Goal: Information Seeking & Learning: Learn about a topic

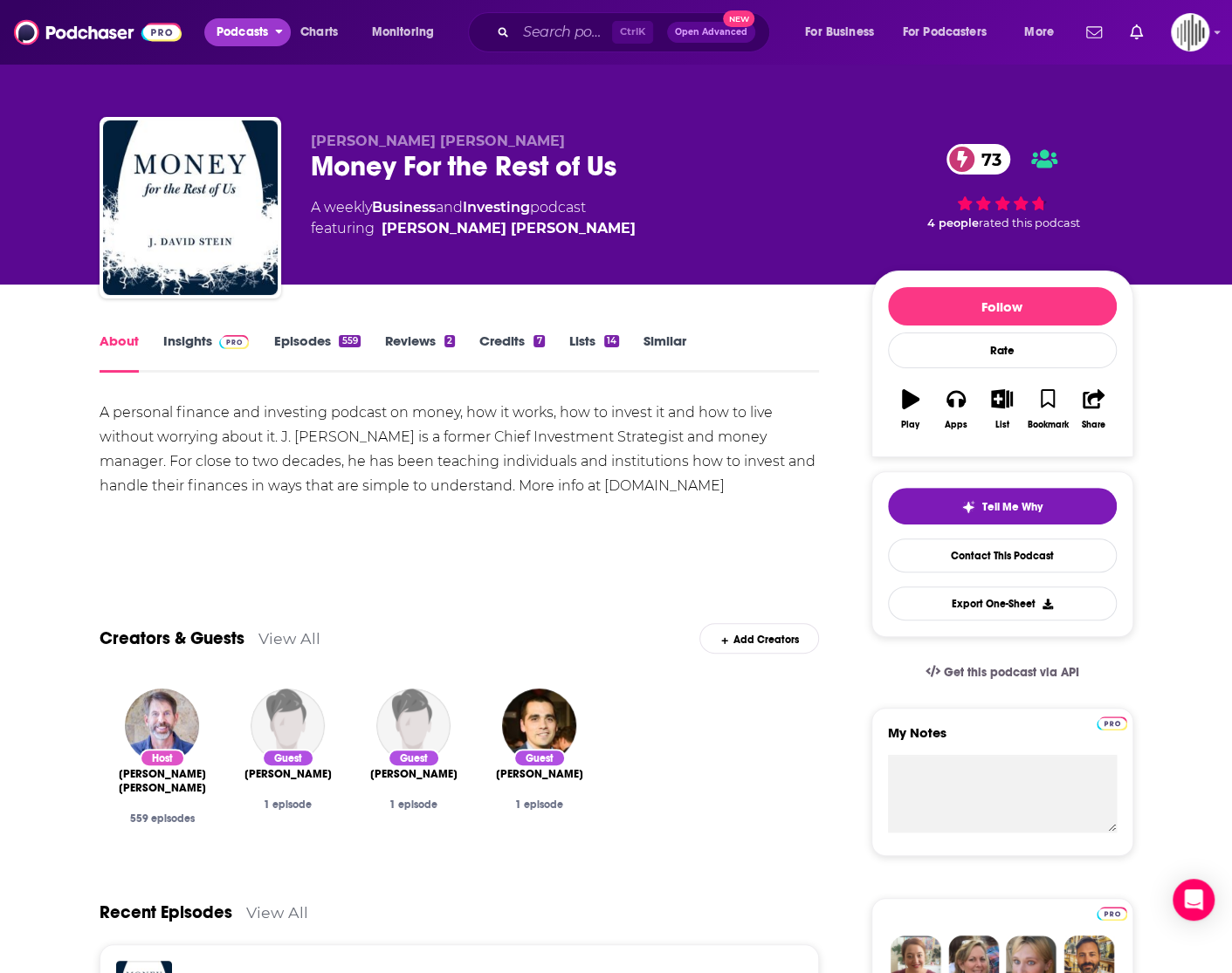
click at [242, 34] on span "Podcasts" at bounding box center [241, 32] width 52 height 24
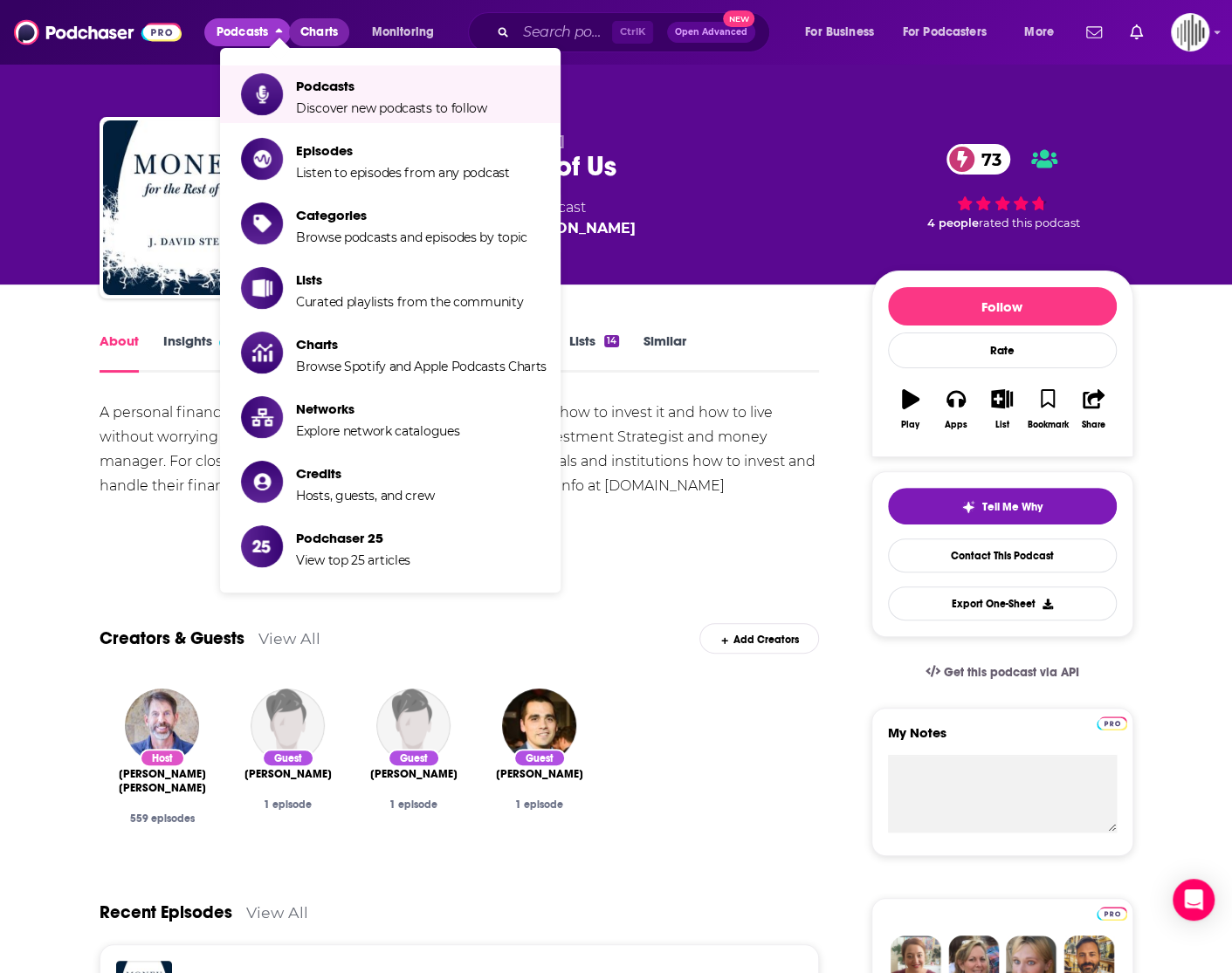
click at [317, 39] on span "Charts" at bounding box center [319, 32] width 38 height 24
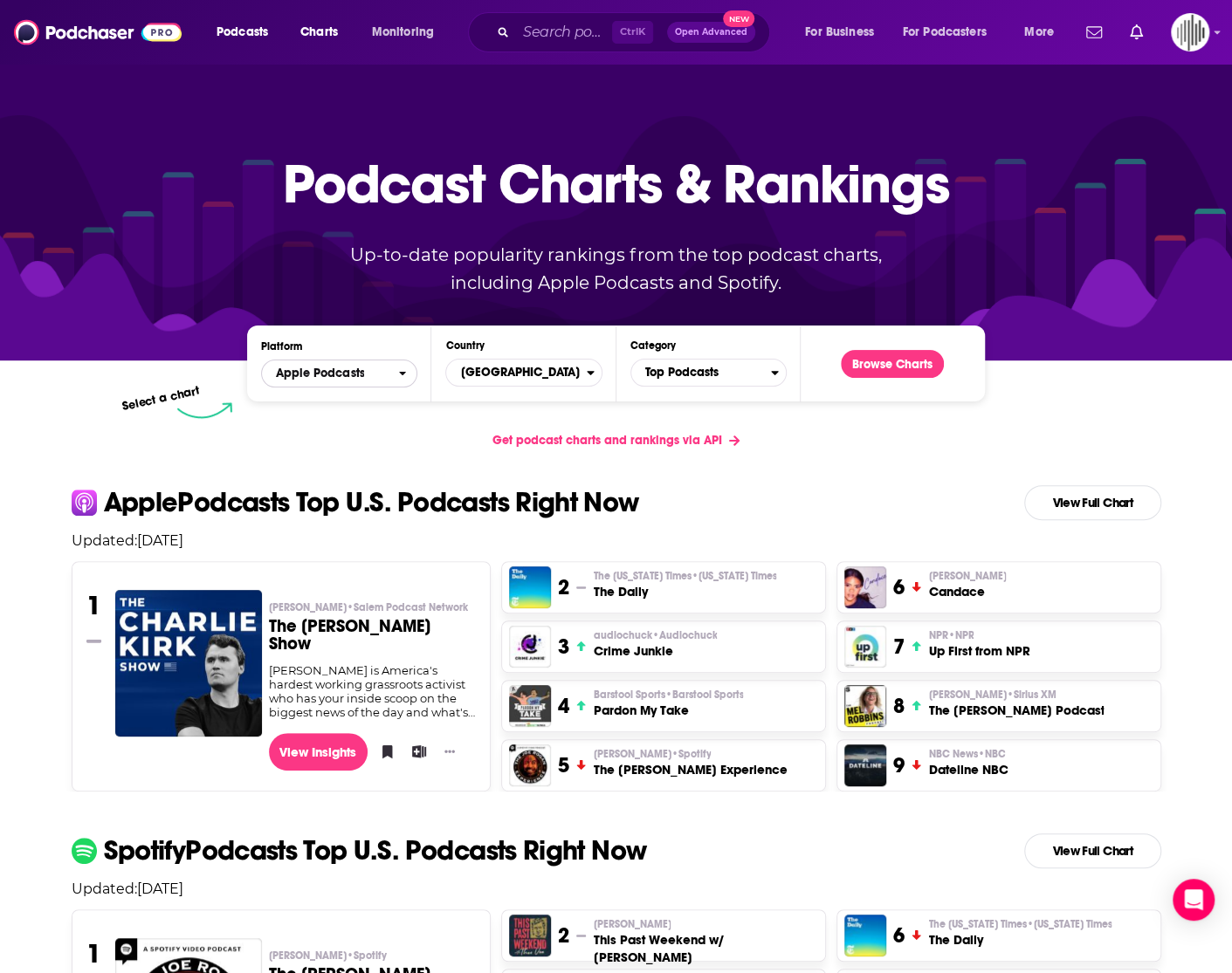
click at [394, 371] on span "Apple Podcasts" at bounding box center [330, 374] width 136 height 29
click at [692, 375] on span "Top Podcasts" at bounding box center [702, 373] width 140 height 29
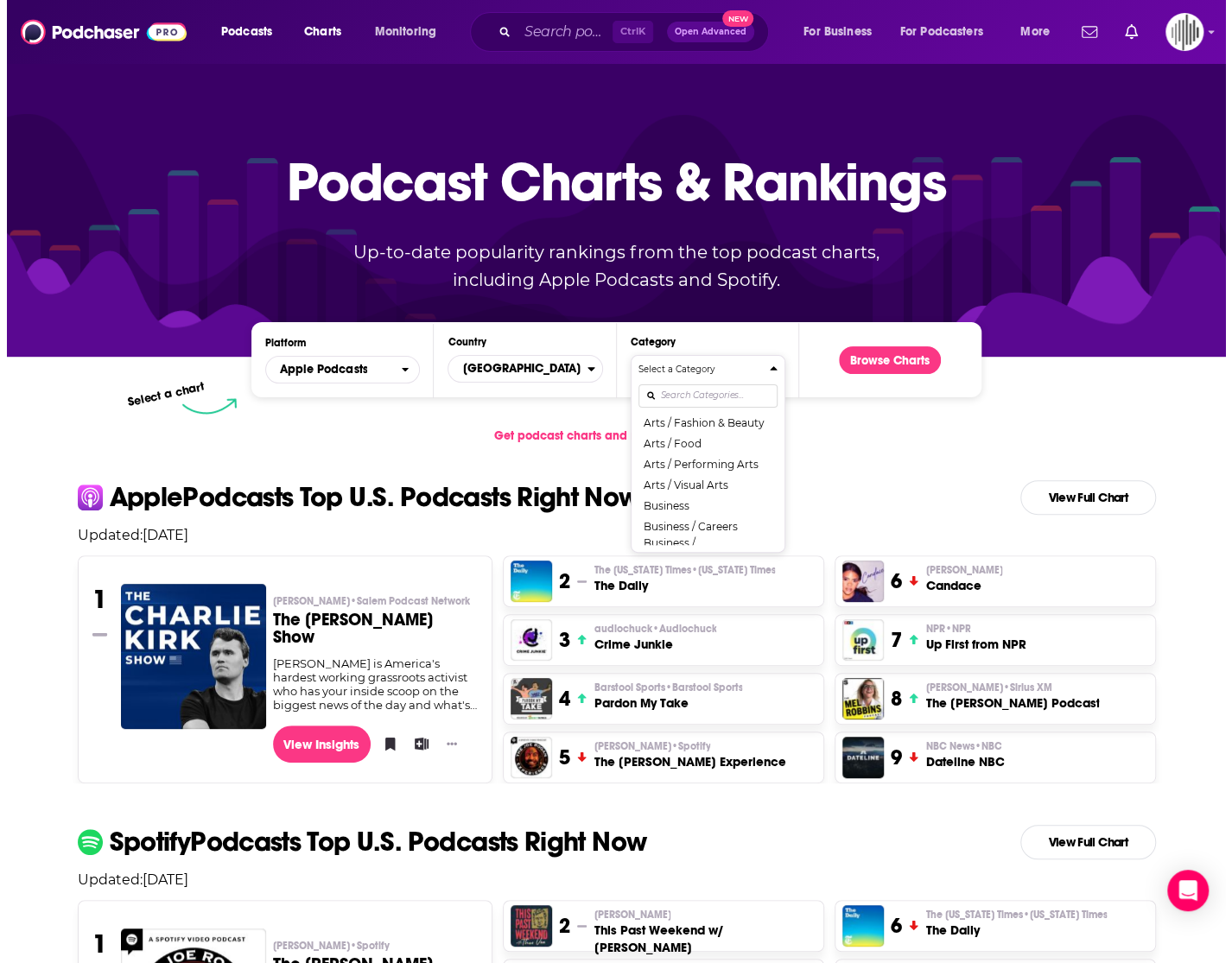
scroll to position [172, 0]
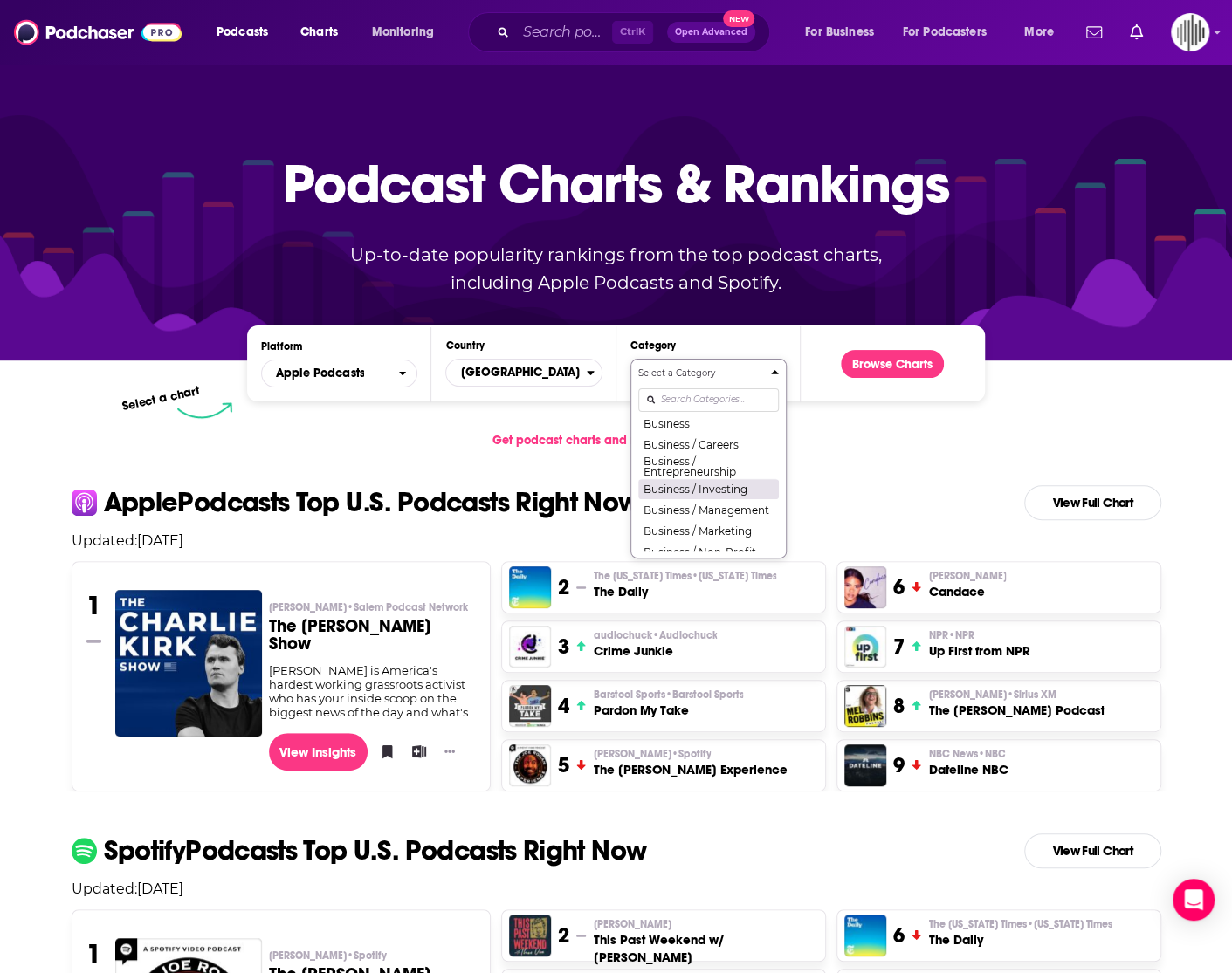
click at [689, 488] on button "Business / Investing" at bounding box center [708, 489] width 140 height 21
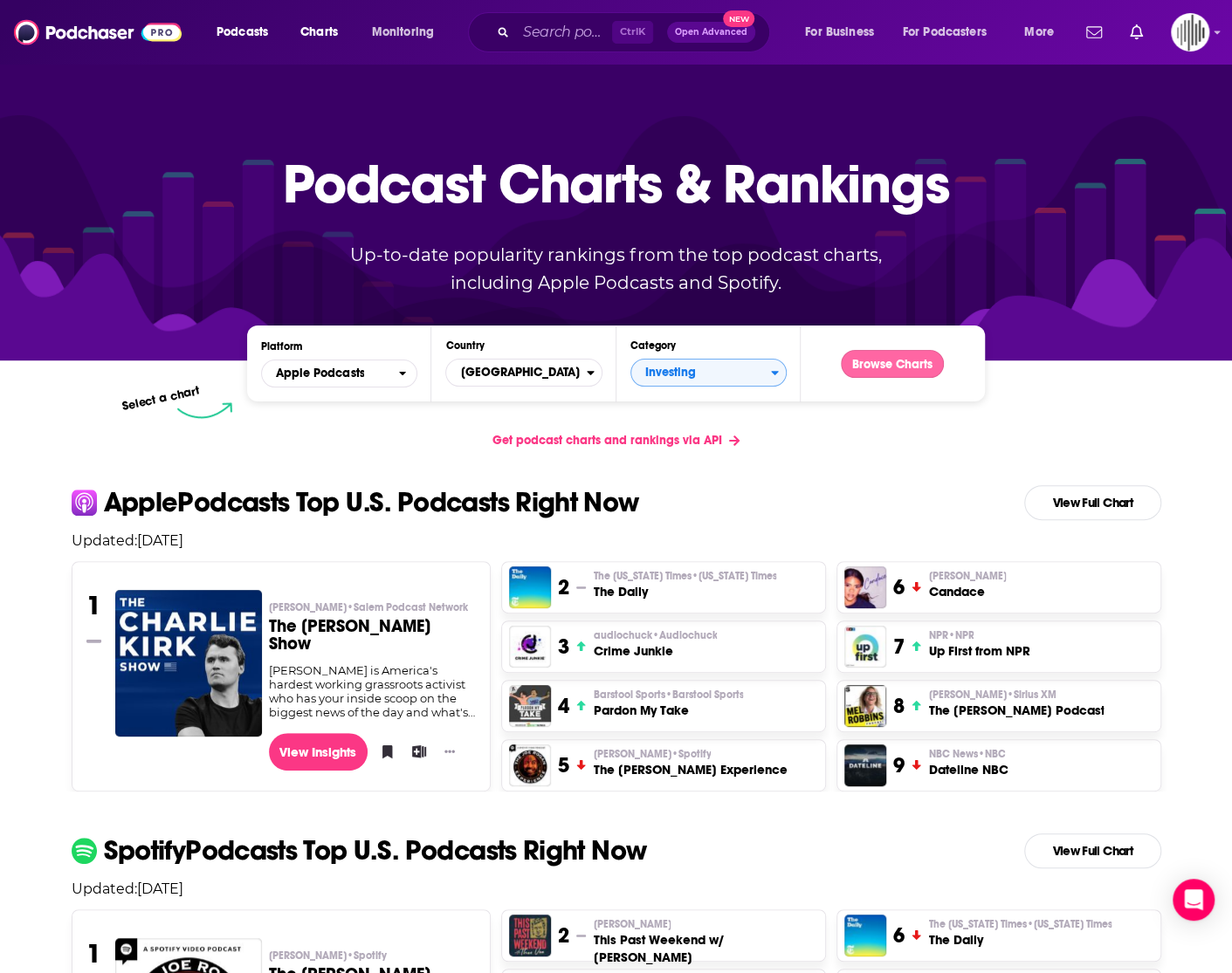
click at [886, 359] on button "Browse Charts" at bounding box center [892, 364] width 103 height 28
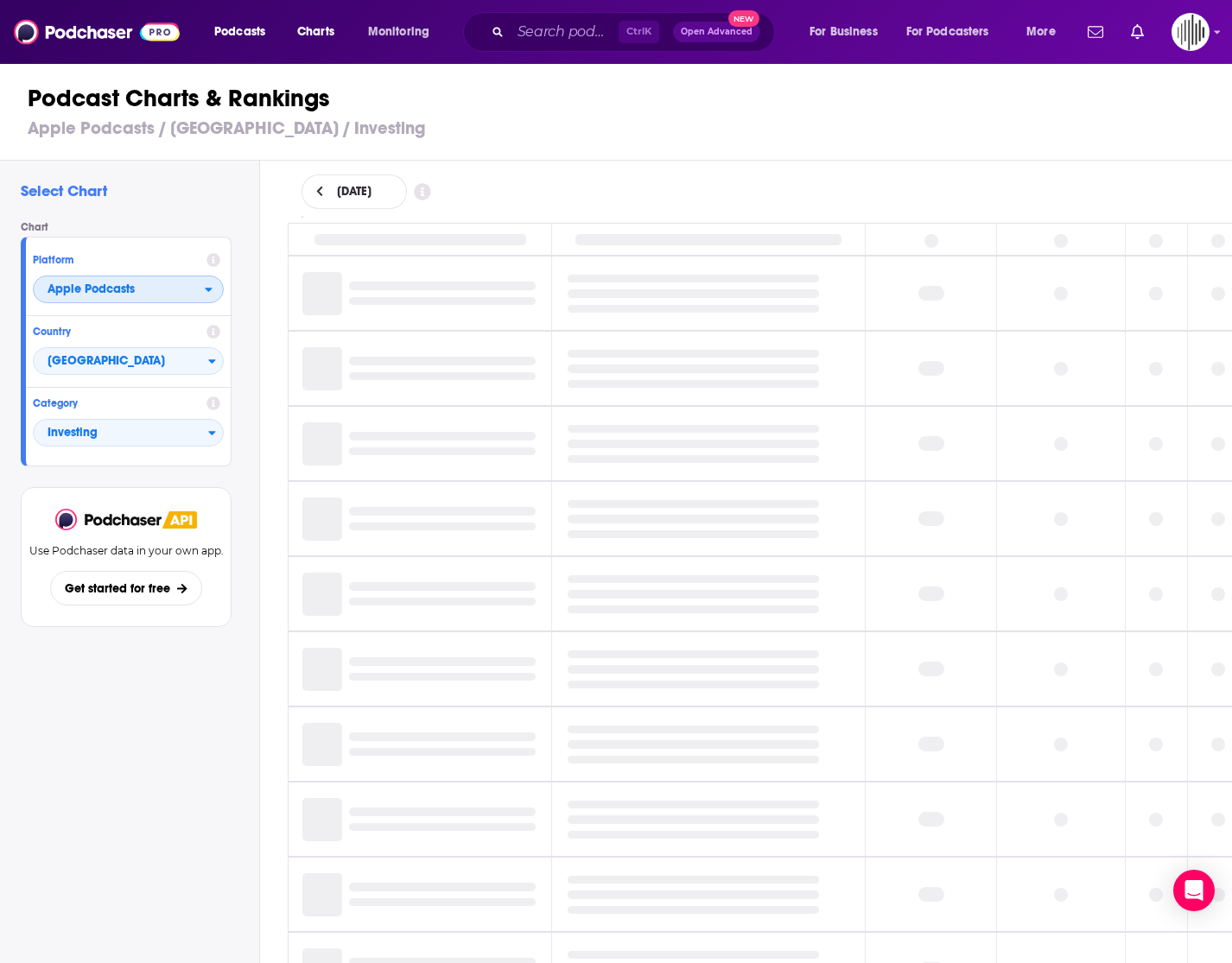
click at [207, 289] on icon "open menu" at bounding box center [209, 289] width 8 height 13
click at [177, 344] on span "Spotify" at bounding box center [127, 342] width 169 height 11
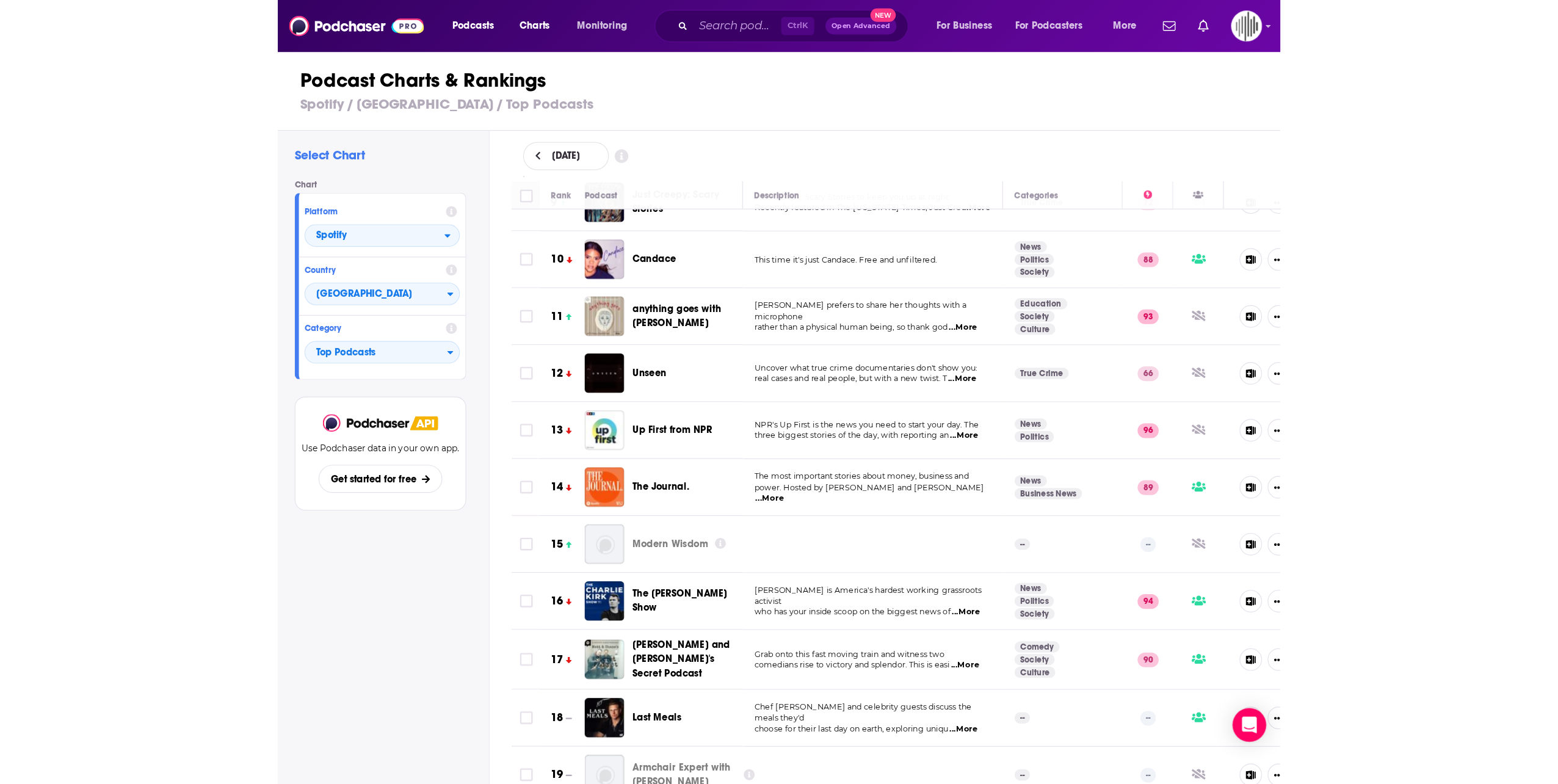
scroll to position [427, 0]
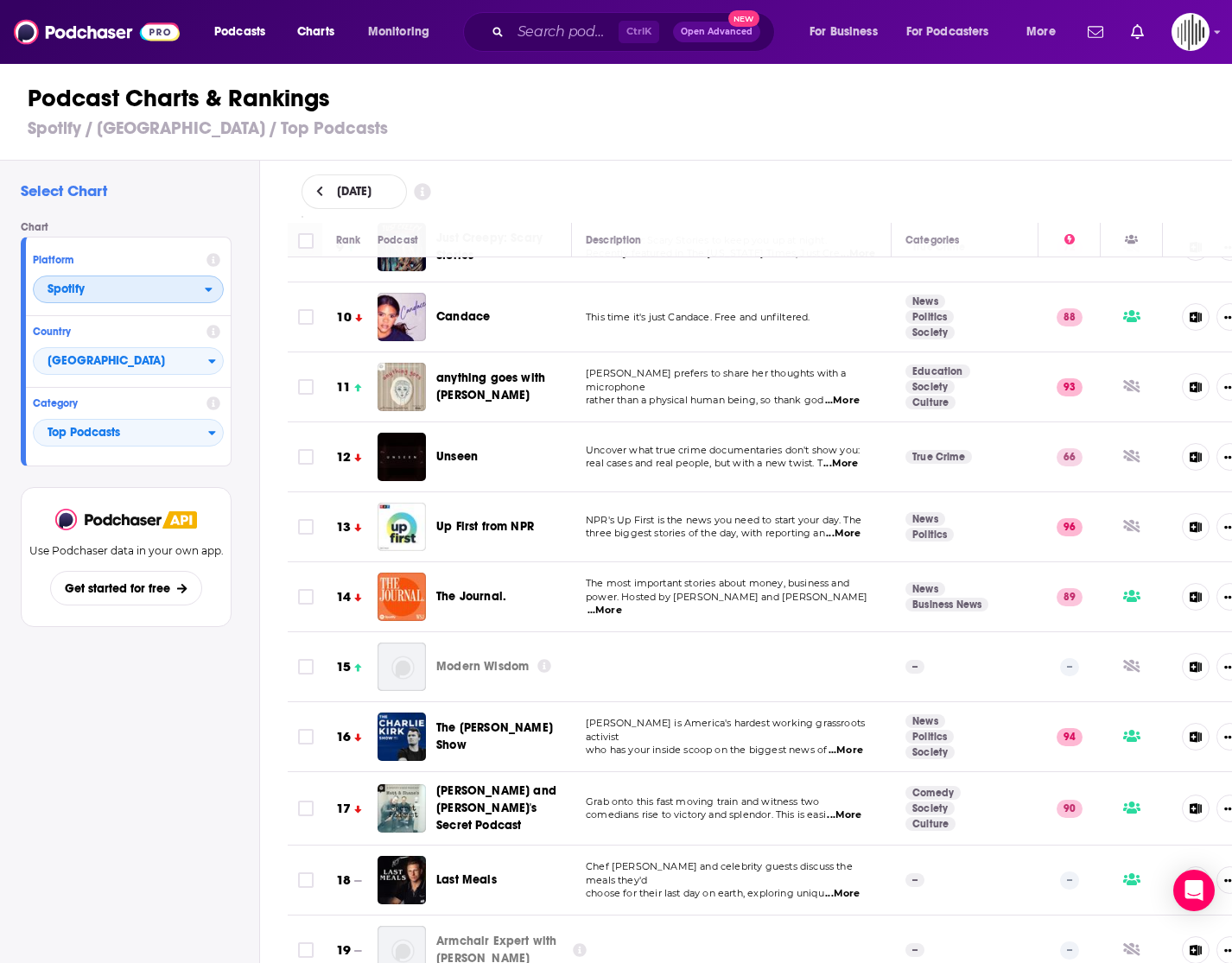
click at [211, 286] on icon "open menu" at bounding box center [209, 289] width 8 height 13
click at [187, 319] on span "Apple Podcasts" at bounding box center [127, 320] width 169 height 11
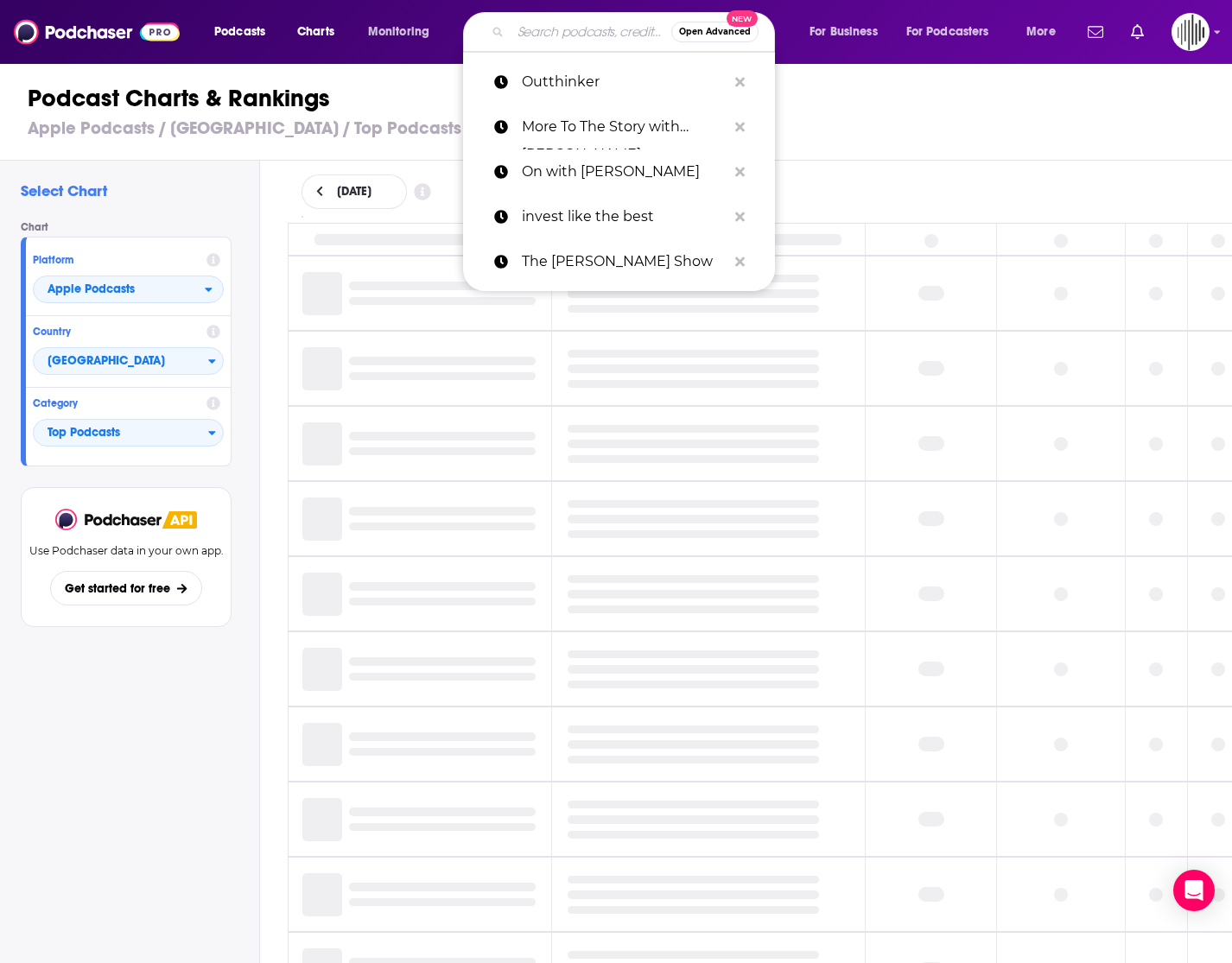
click at [529, 34] on input "Search podcasts, credits, & more..." at bounding box center [590, 32] width 161 height 28
type input "ETF"
click at [590, 37] on input "ETF" at bounding box center [590, 32] width 161 height 28
click at [578, 37] on input "ETF" at bounding box center [590, 32] width 161 height 28
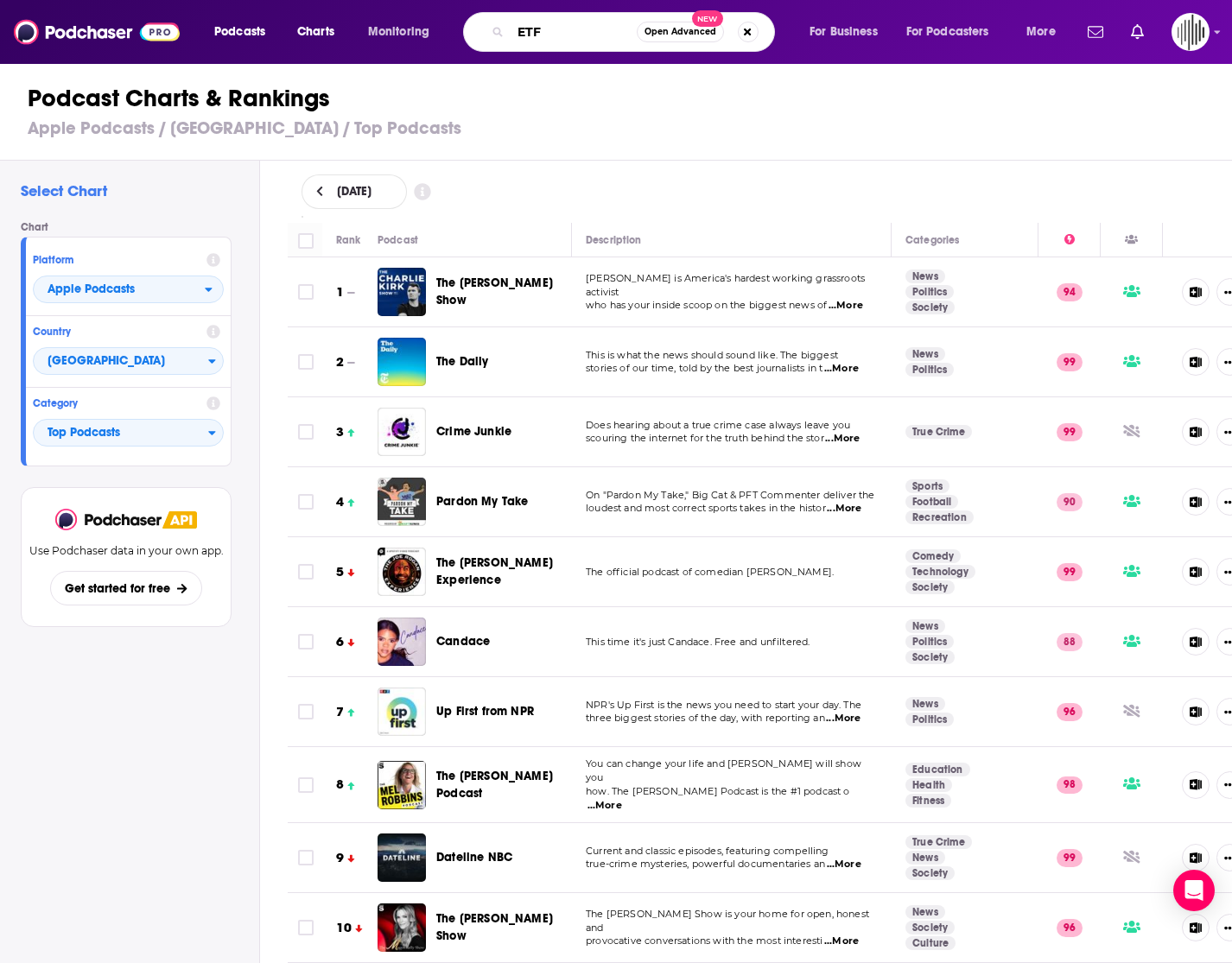
click at [562, 32] on input "ETF" at bounding box center [573, 32] width 126 height 28
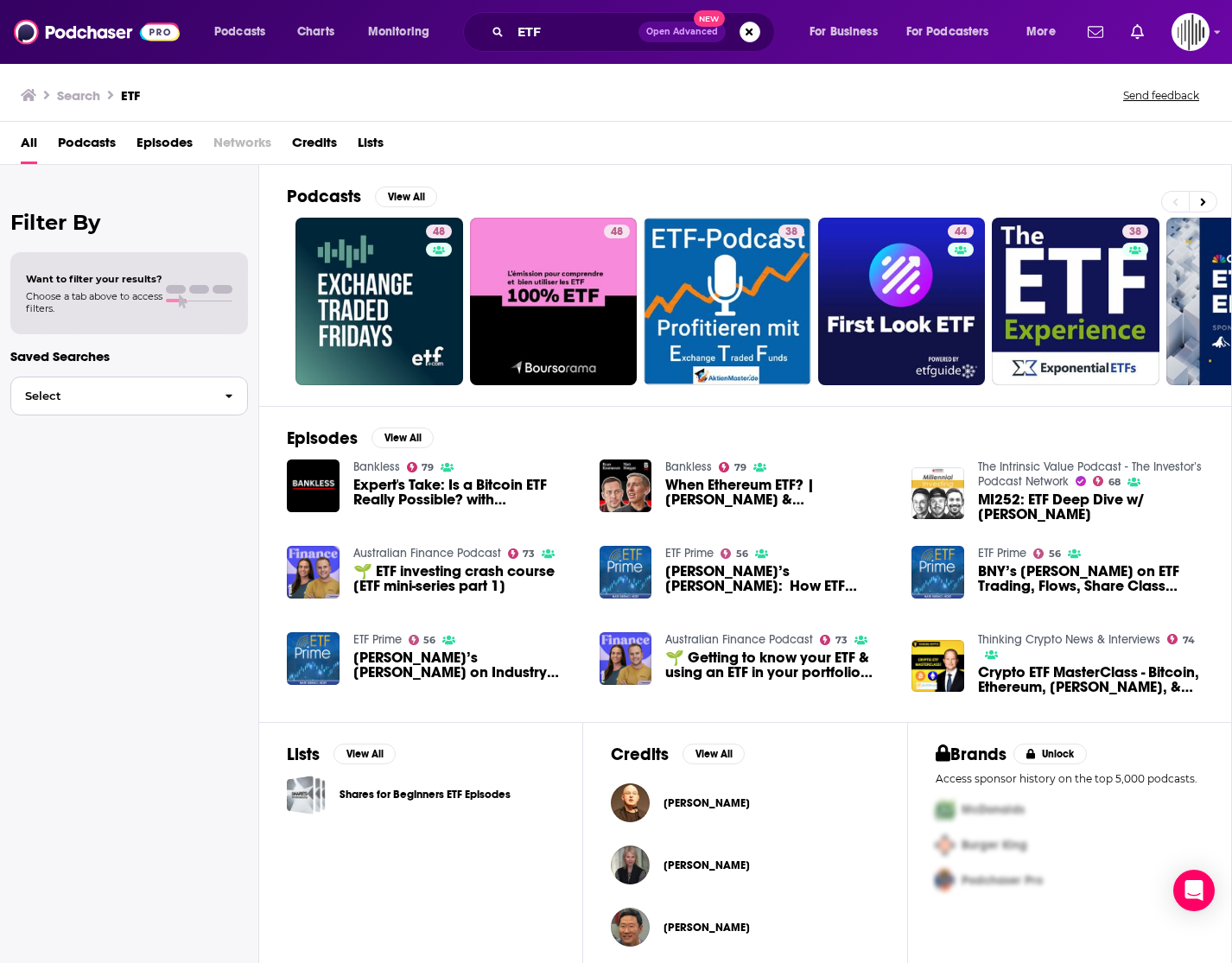
click at [216, 402] on span "button" at bounding box center [229, 396] width 37 height 38
click at [128, 549] on div "Filter By Want to filter your results? Choose a tab above to access filters. Sa…" at bounding box center [129, 646] width 259 height 963
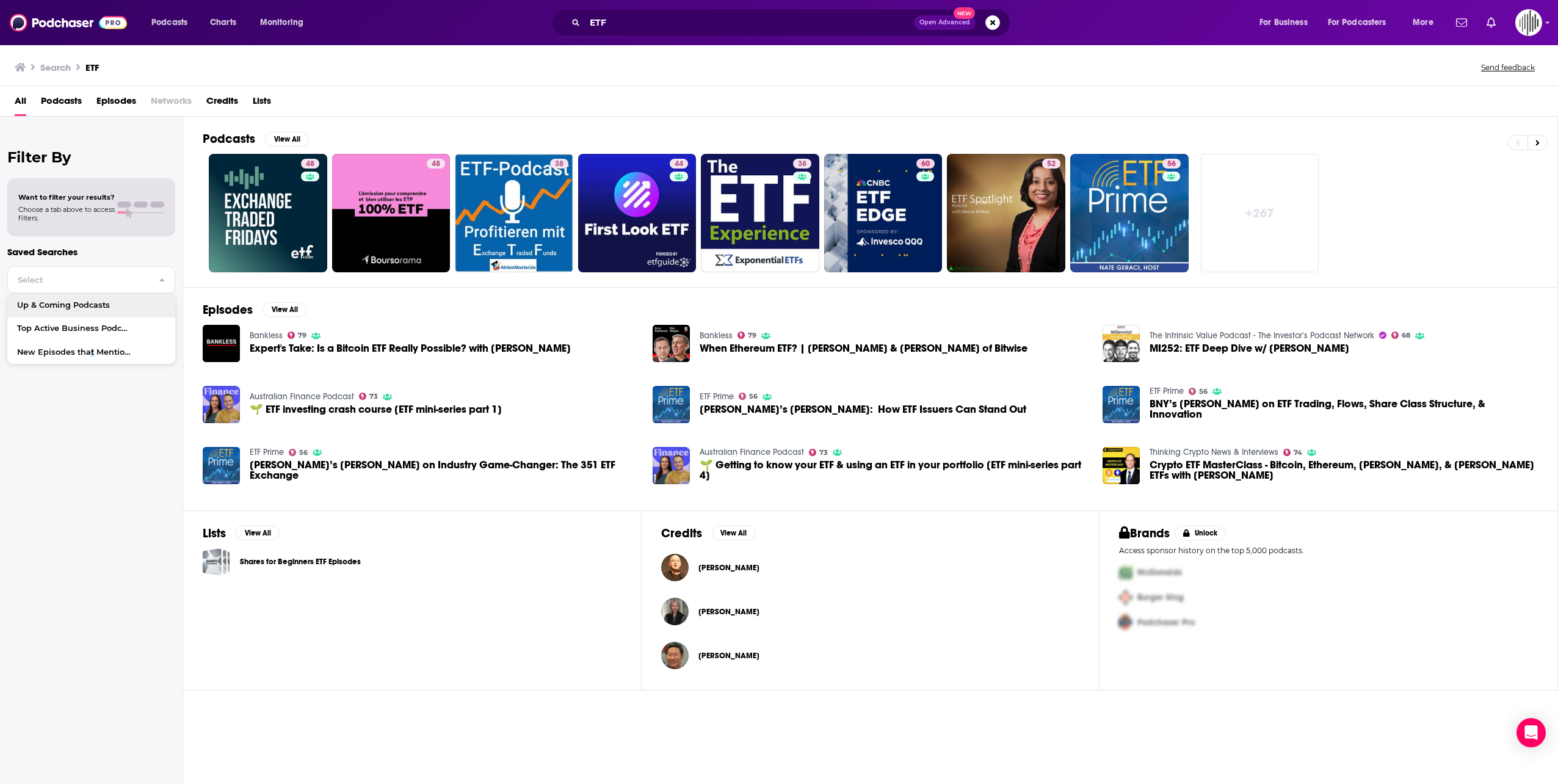
click at [71, 103] on span "Podcasts" at bounding box center [61, 103] width 41 height 25
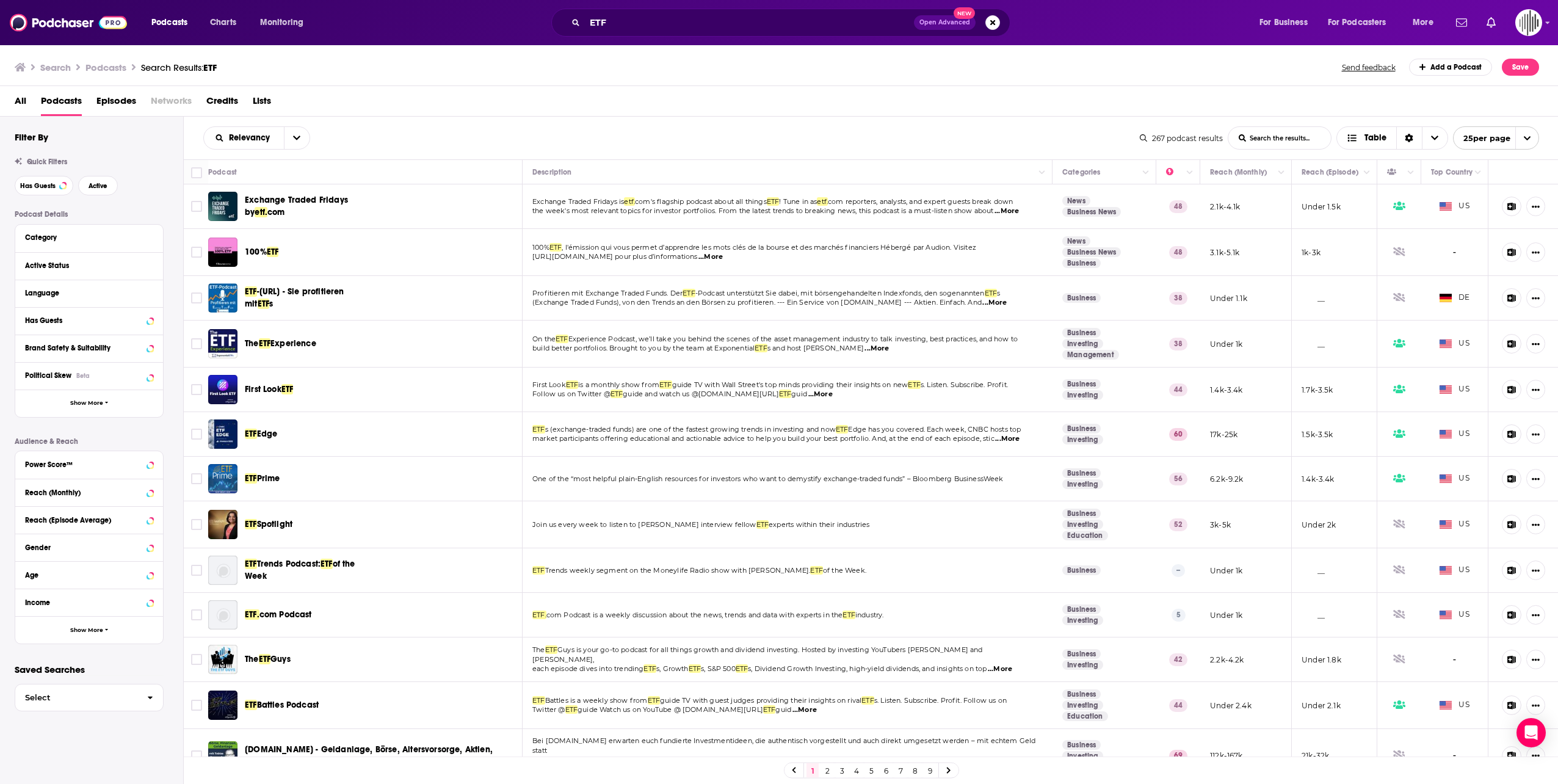
click at [155, 238] on div "Category" at bounding box center [88, 238] width 148 height 27
click at [150, 244] on div at bounding box center [150, 237] width 6 height 15
click at [150, 238] on icon at bounding box center [150, 237] width 5 height 3
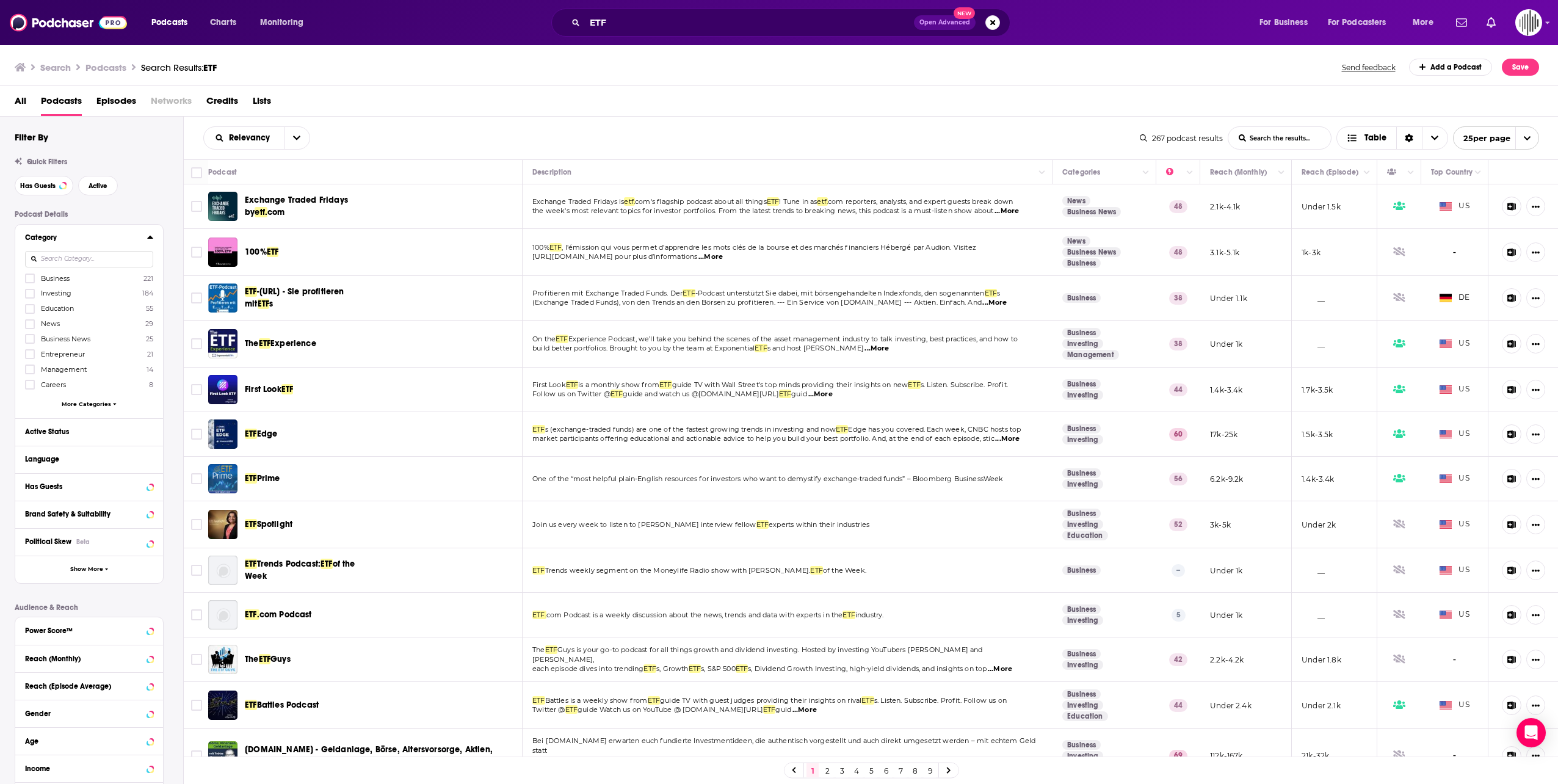
click at [150, 238] on icon at bounding box center [150, 237] width 5 height 3
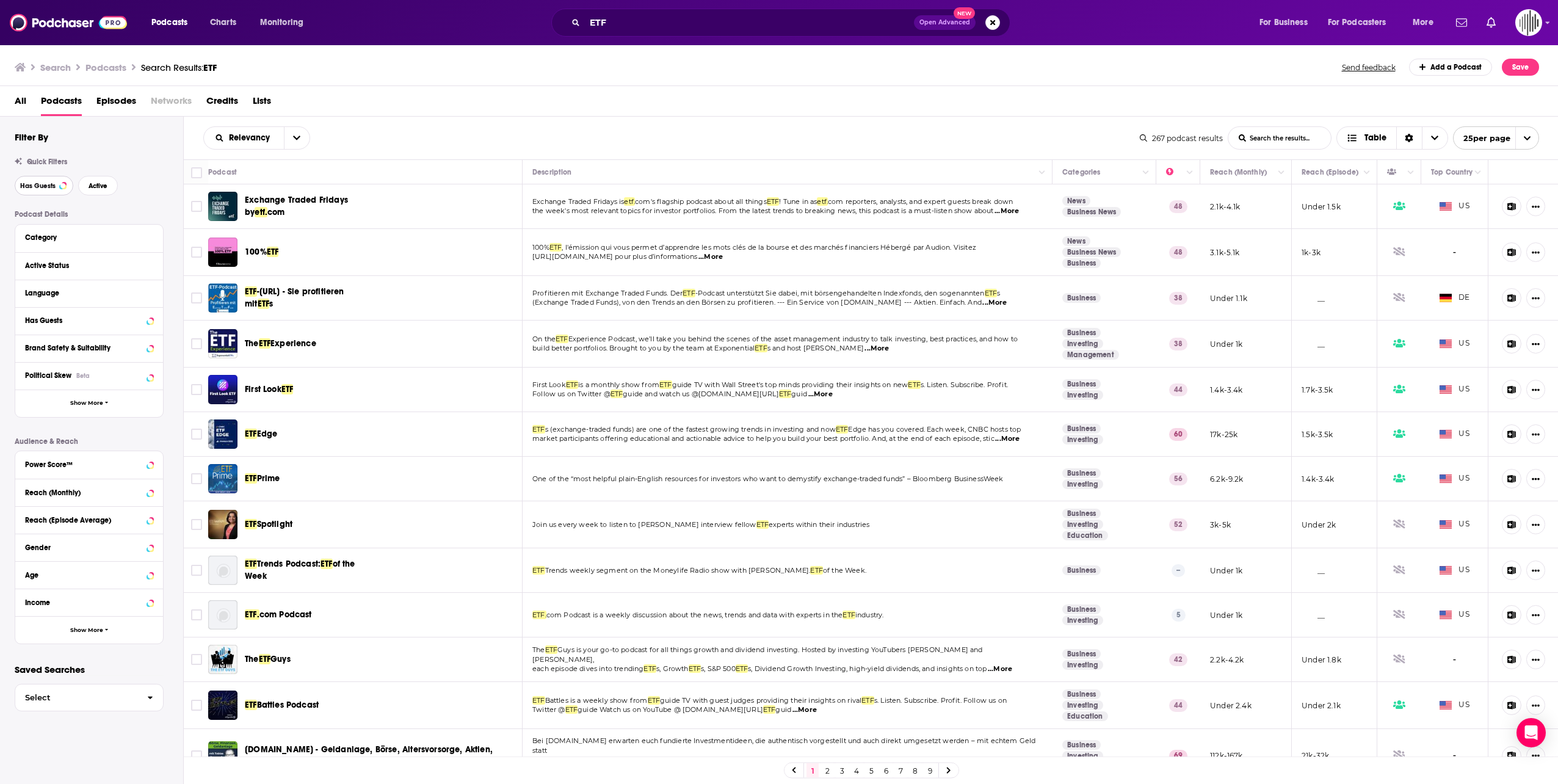
click at [43, 187] on span "Has Guests" at bounding box center [38, 186] width 35 height 7
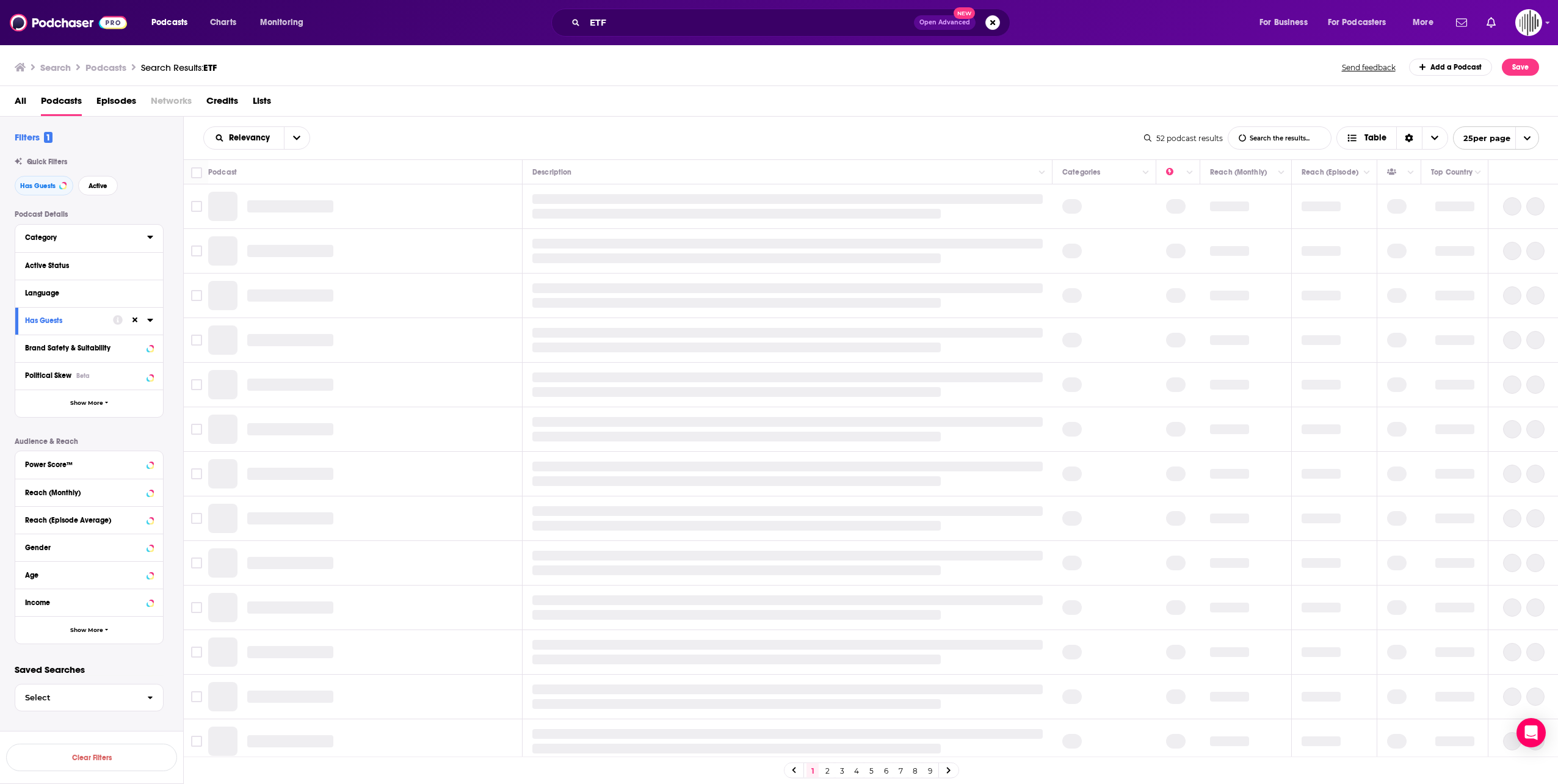
click at [150, 239] on icon at bounding box center [150, 237] width 5 height 3
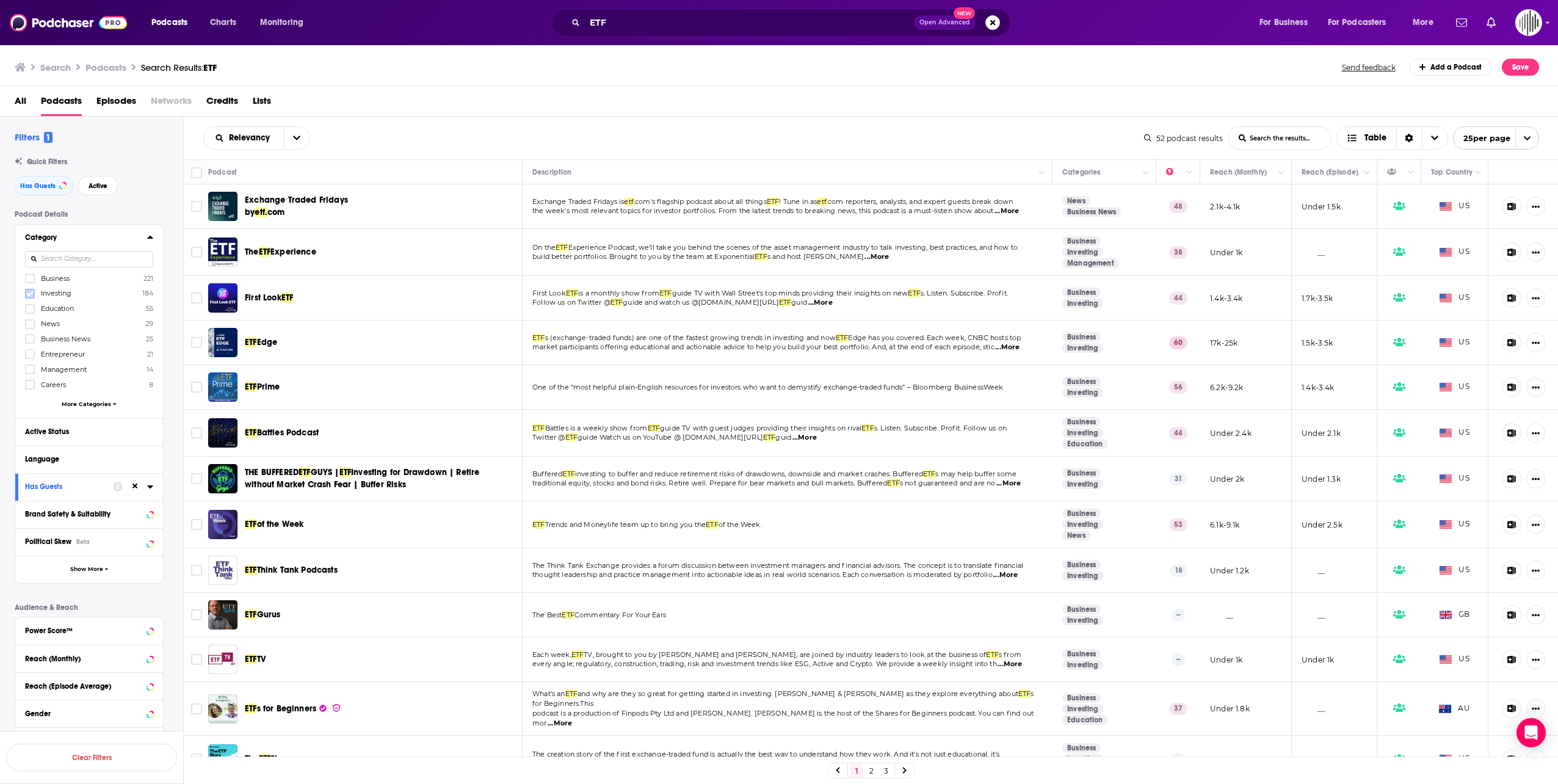
click at [29, 291] on icon at bounding box center [30, 293] width 7 height 7
click at [96, 434] on div "Active Status" at bounding box center [74, 431] width 97 height 9
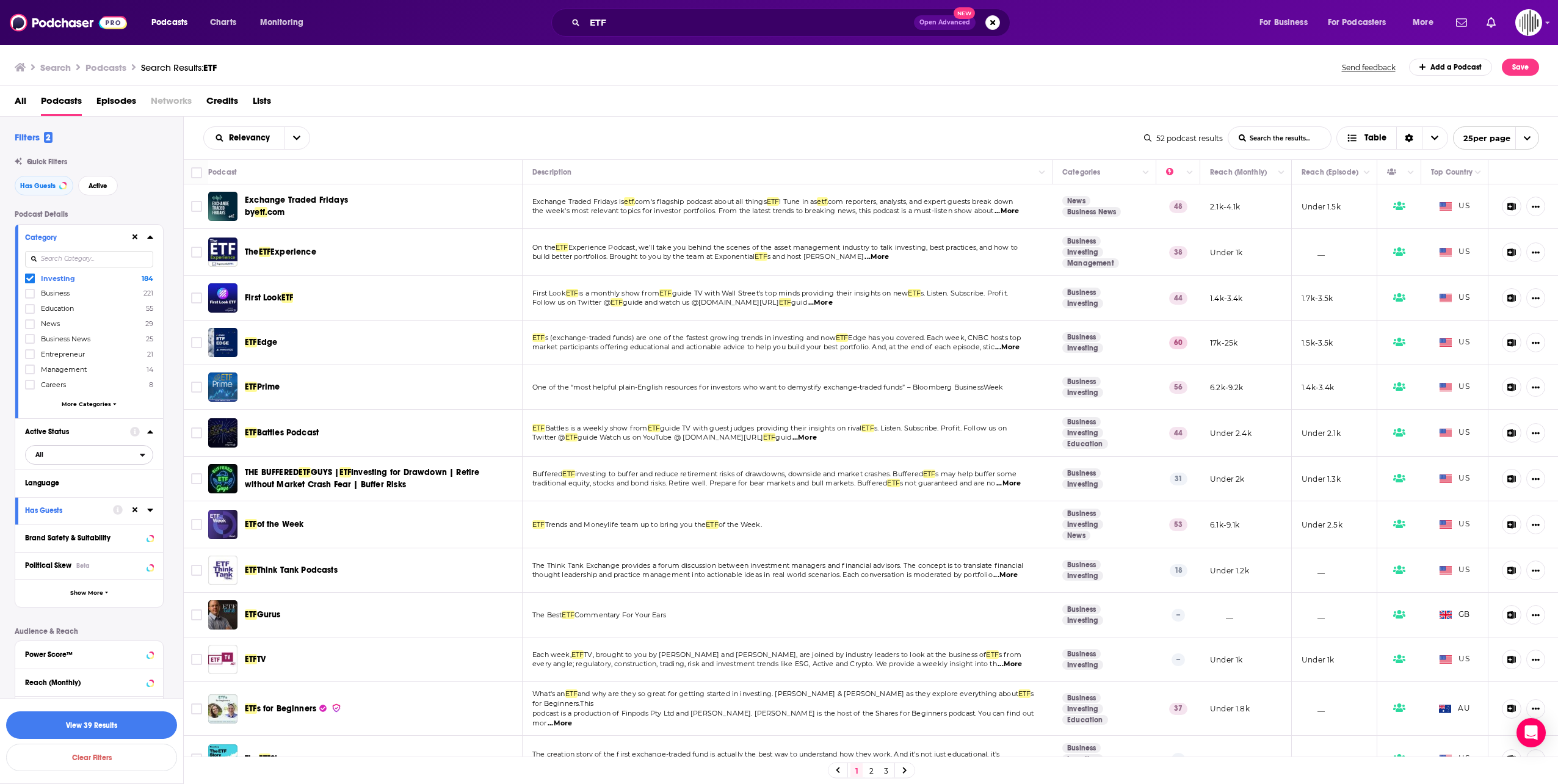
click at [137, 454] on span "All" at bounding box center [83, 454] width 114 height 16
click at [122, 491] on span "18" at bounding box center [125, 495] width 55 height 7
click at [148, 481] on icon at bounding box center [150, 482] width 6 height 10
click at [27, 520] on icon at bounding box center [30, 523] width 7 height 7
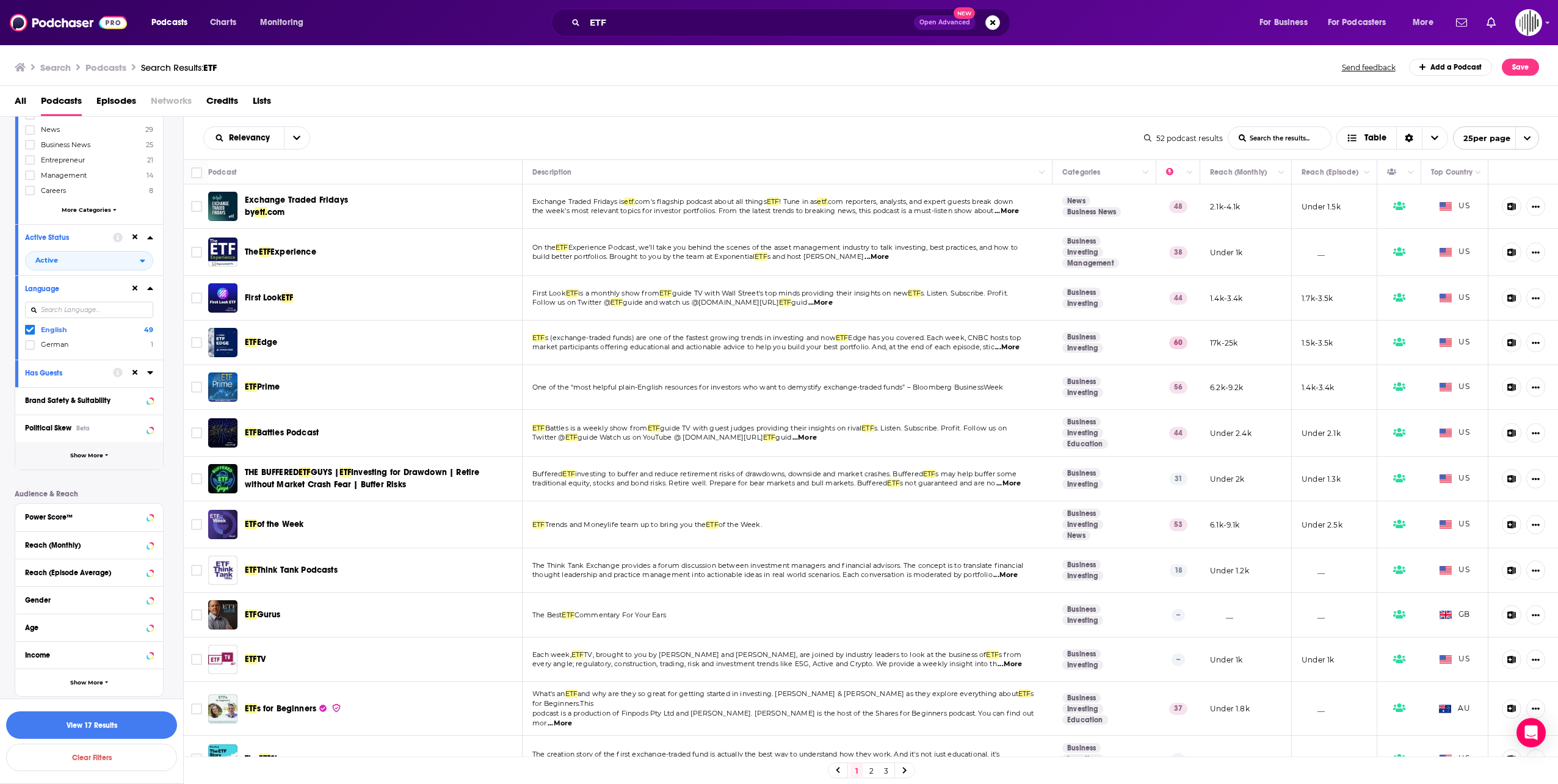
scroll to position [198, 0]
click at [137, 680] on button "View 17 Results" at bounding box center [91, 725] width 171 height 27
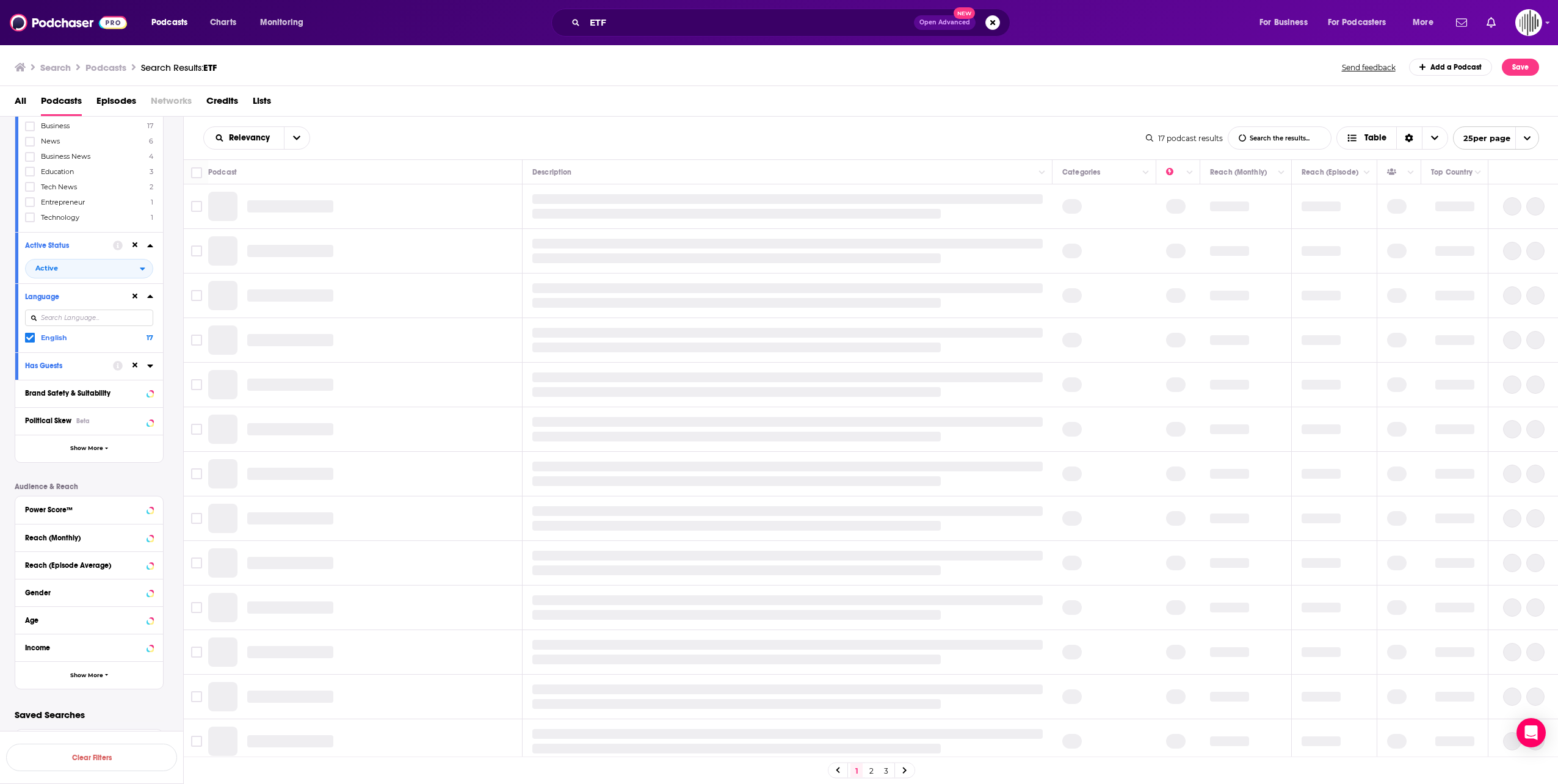
scroll to position [165, 0]
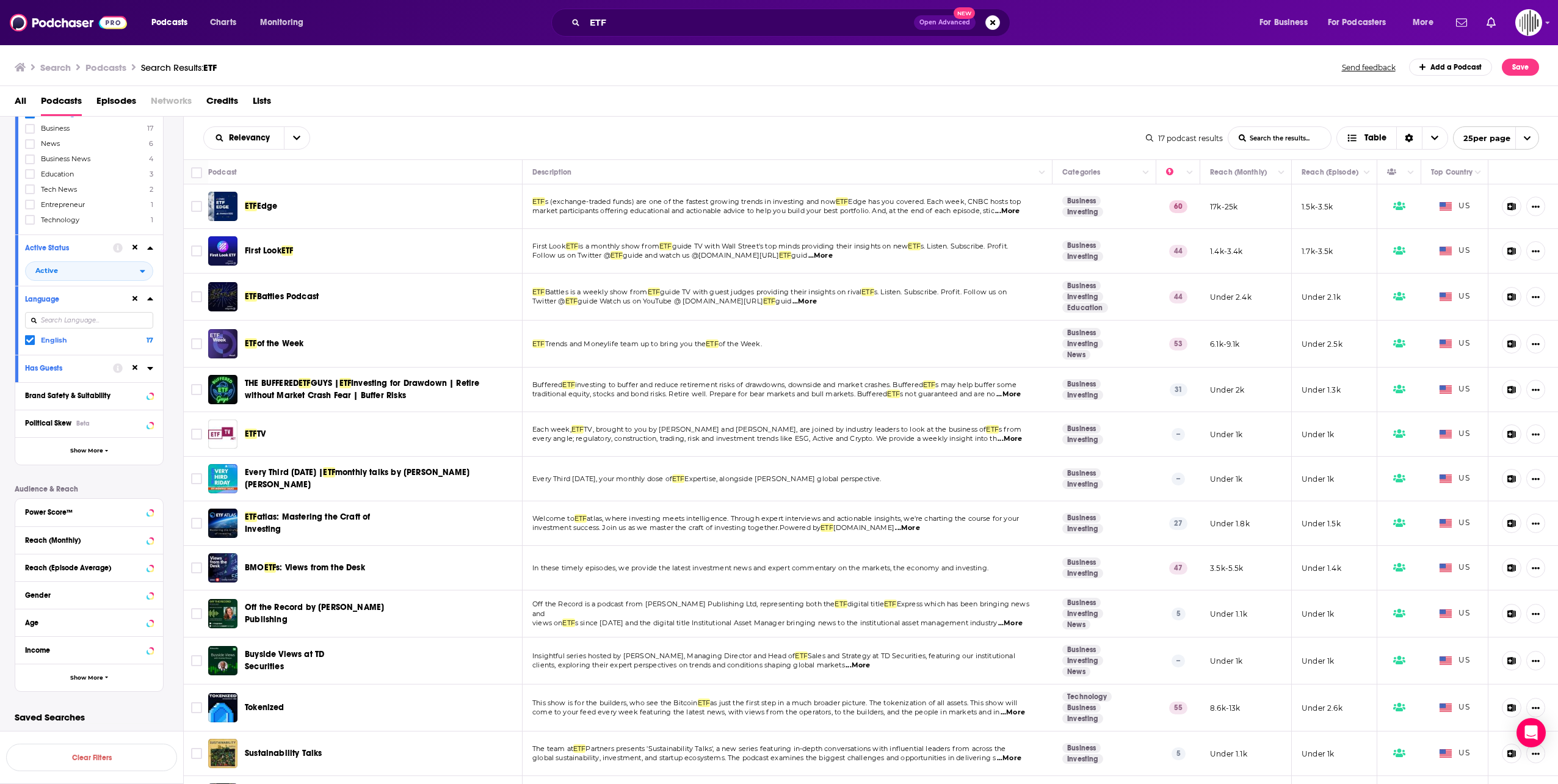
click at [809, 258] on span "...More" at bounding box center [821, 256] width 25 height 10
click at [566, 306] on td "ETF Battles is a weekly show from ETF guide TV with guest judges providing thei…" at bounding box center [788, 297] width 530 height 47
click at [861, 175] on icon "Column Actions" at bounding box center [1190, 172] width 6 height 7
click at [861, 170] on div at bounding box center [779, 392] width 1558 height 784
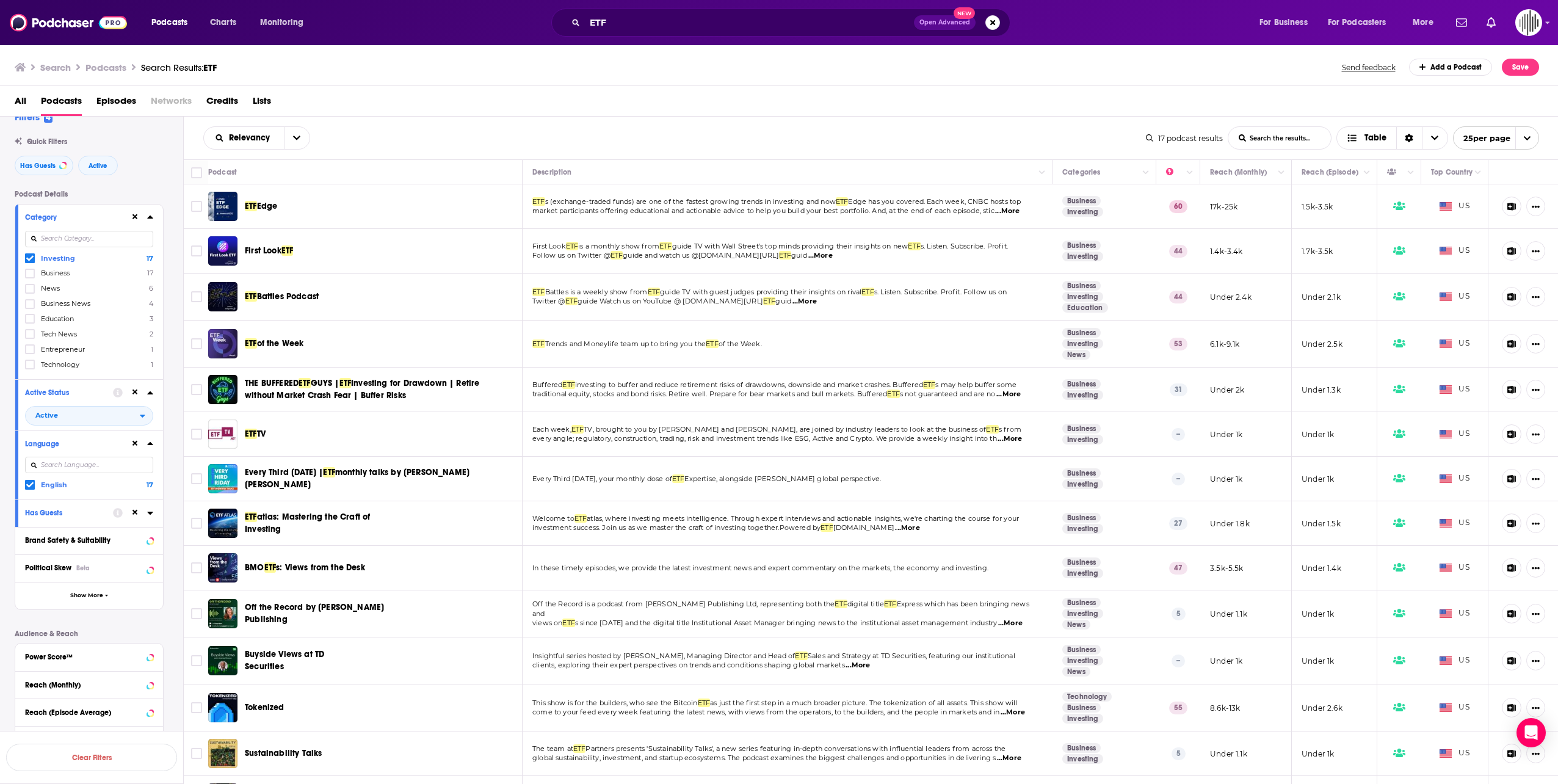
scroll to position [0, 0]
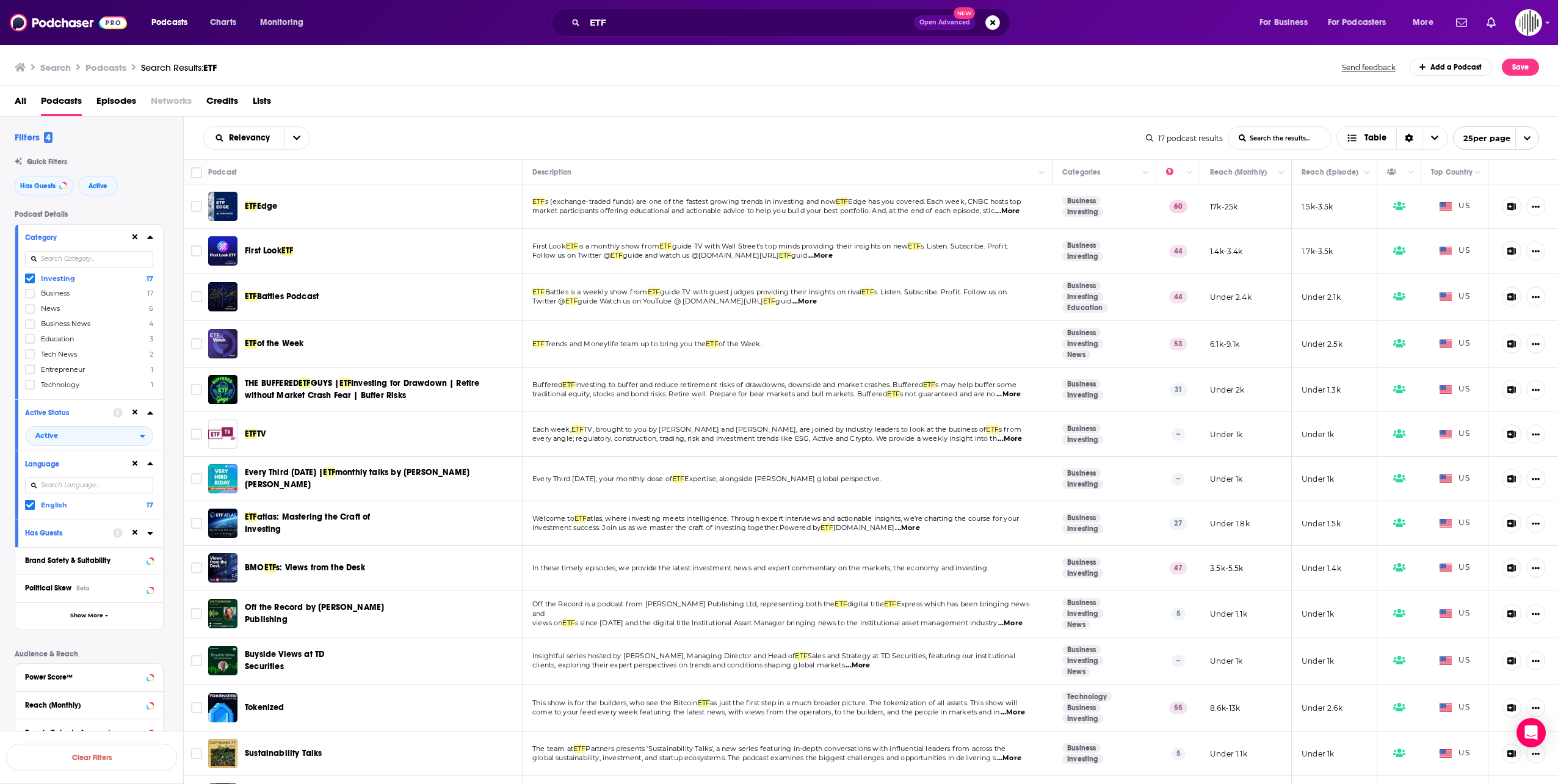
click at [792, 250] on p "First Look ETF is a monthly show from ETF guide TV with Wall Street's top minds…" at bounding box center [787, 246] width 510 height 10
click at [809, 254] on span "...More" at bounding box center [821, 256] width 25 height 10
click at [817, 329] on td "ETF Trends and Moneylife team up to bring you the ETF of the Week." at bounding box center [788, 344] width 530 height 47
click at [861, 169] on icon "Column Actions" at bounding box center [1281, 172] width 6 height 7
click at [861, 172] on div at bounding box center [779, 392] width 1558 height 784
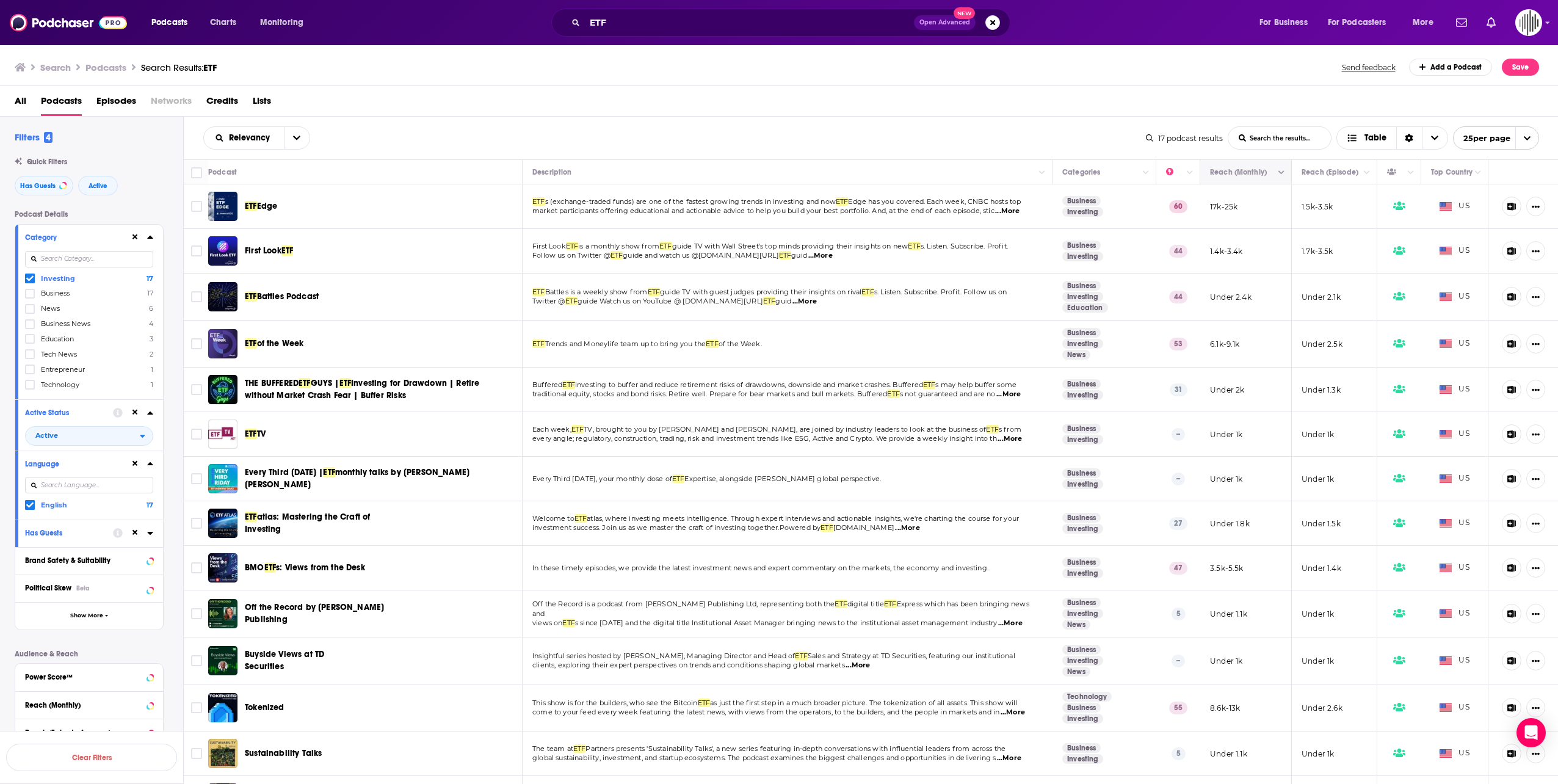
click at [861, 173] on button "Move" at bounding box center [1244, 172] width 71 height 15
click at [683, 26] on input "ETF" at bounding box center [749, 22] width 329 height 20
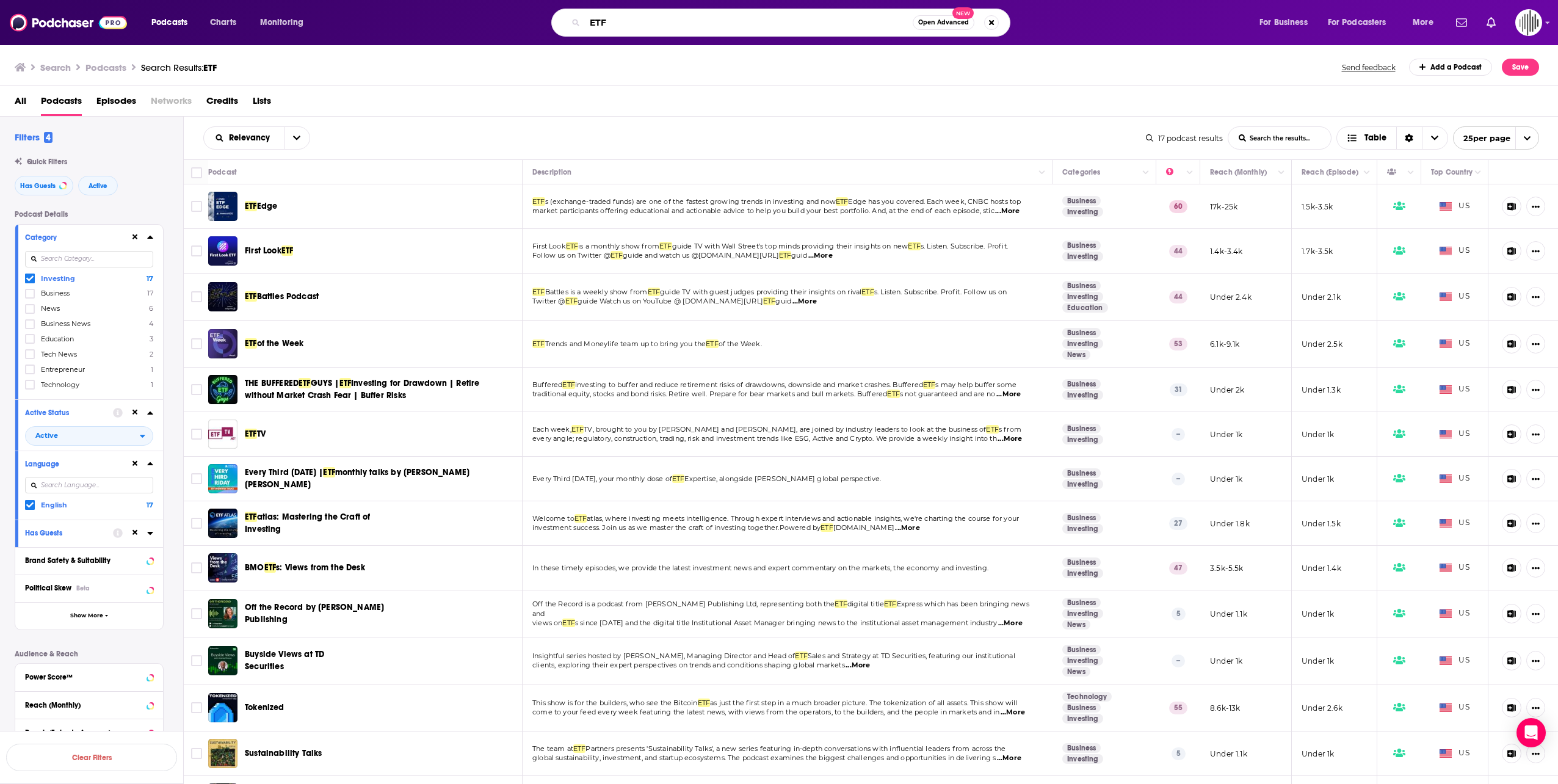
click at [683, 26] on input "ETF" at bounding box center [749, 22] width 328 height 20
type input "Inverse ETF"
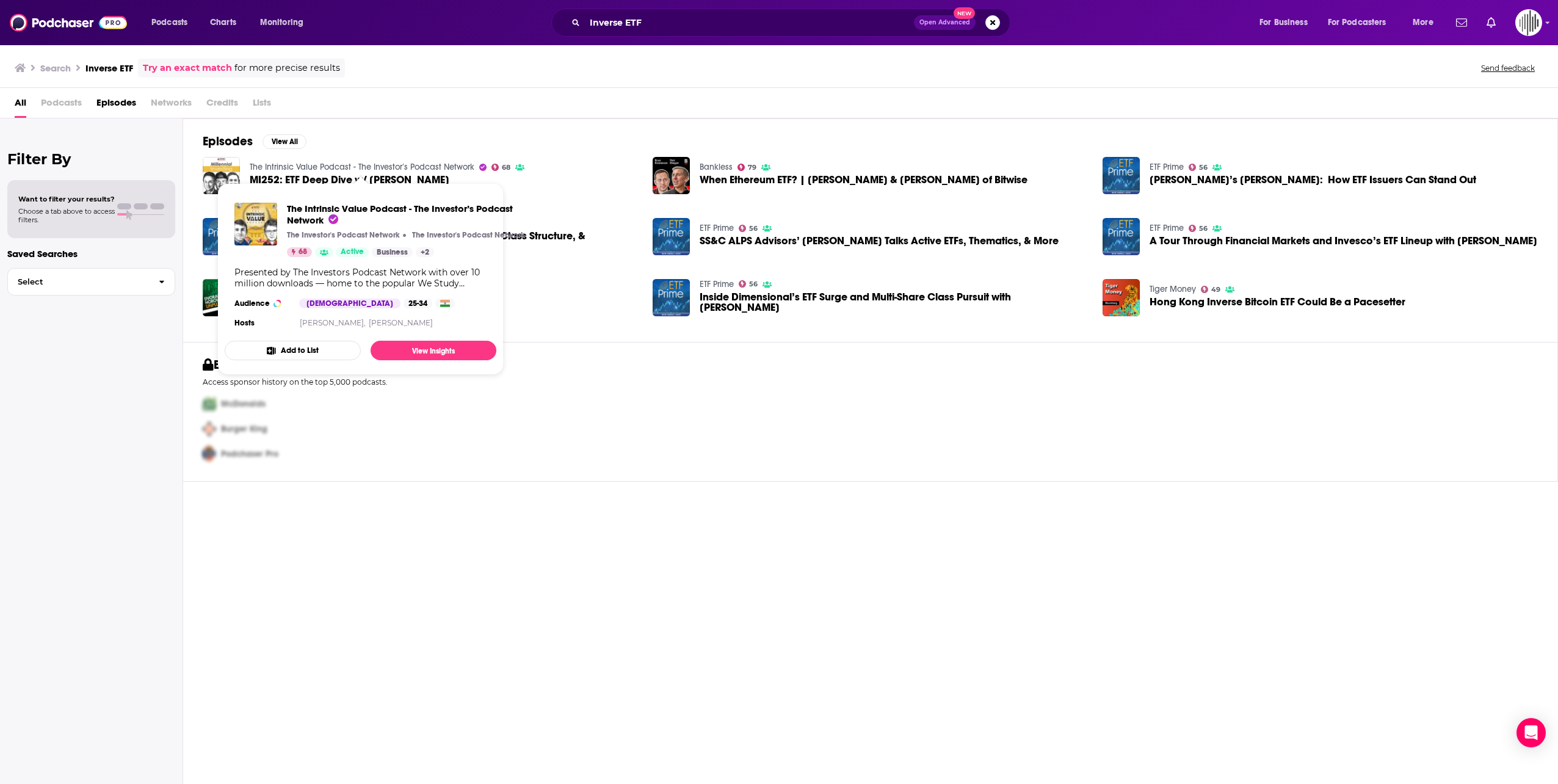
click at [312, 165] on link "The Intrinsic Value Podcast - The Investor’s Podcast Network" at bounding box center [362, 167] width 225 height 10
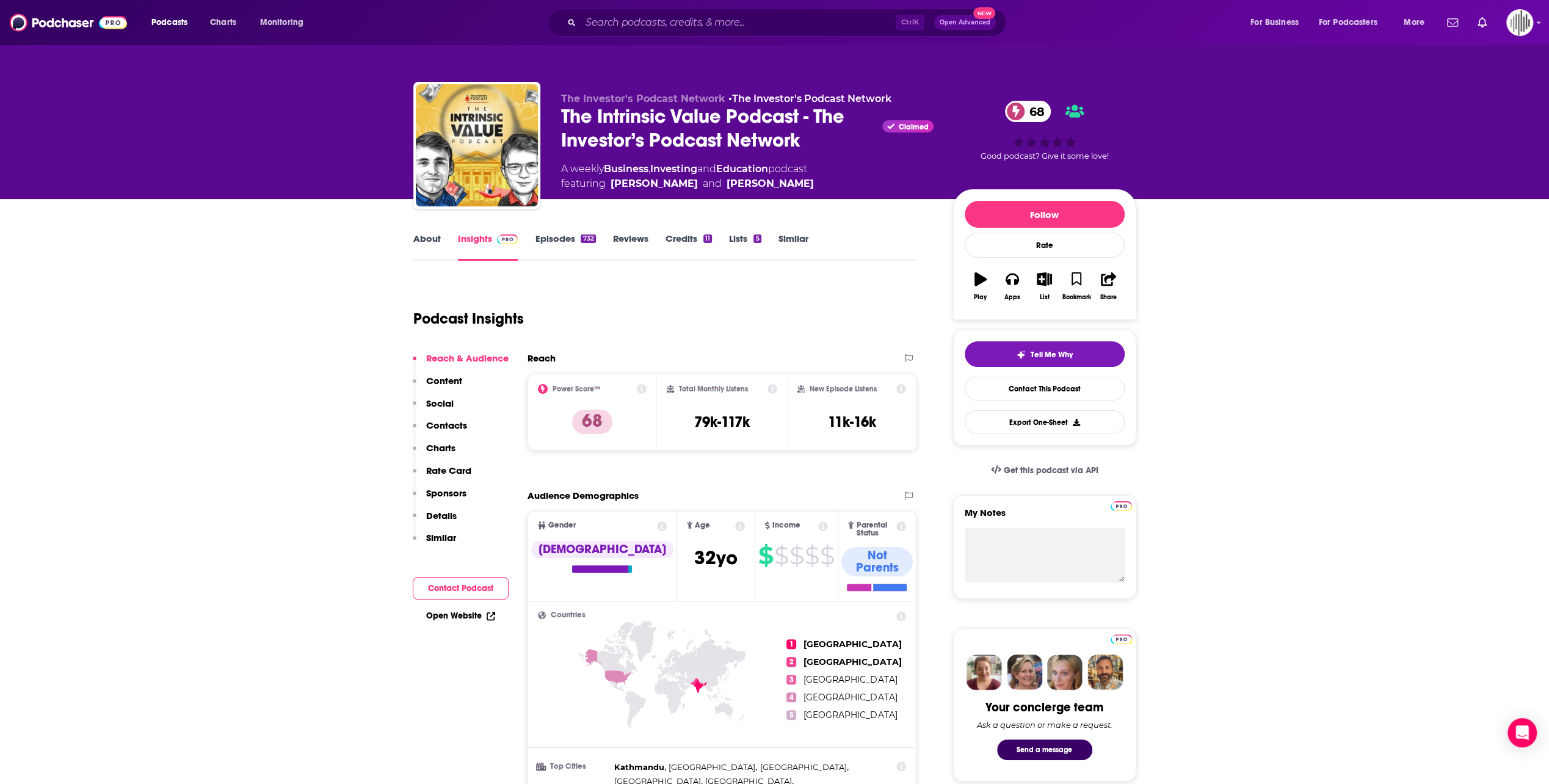
click at [566, 240] on link "Episodes 732" at bounding box center [565, 246] width 61 height 28
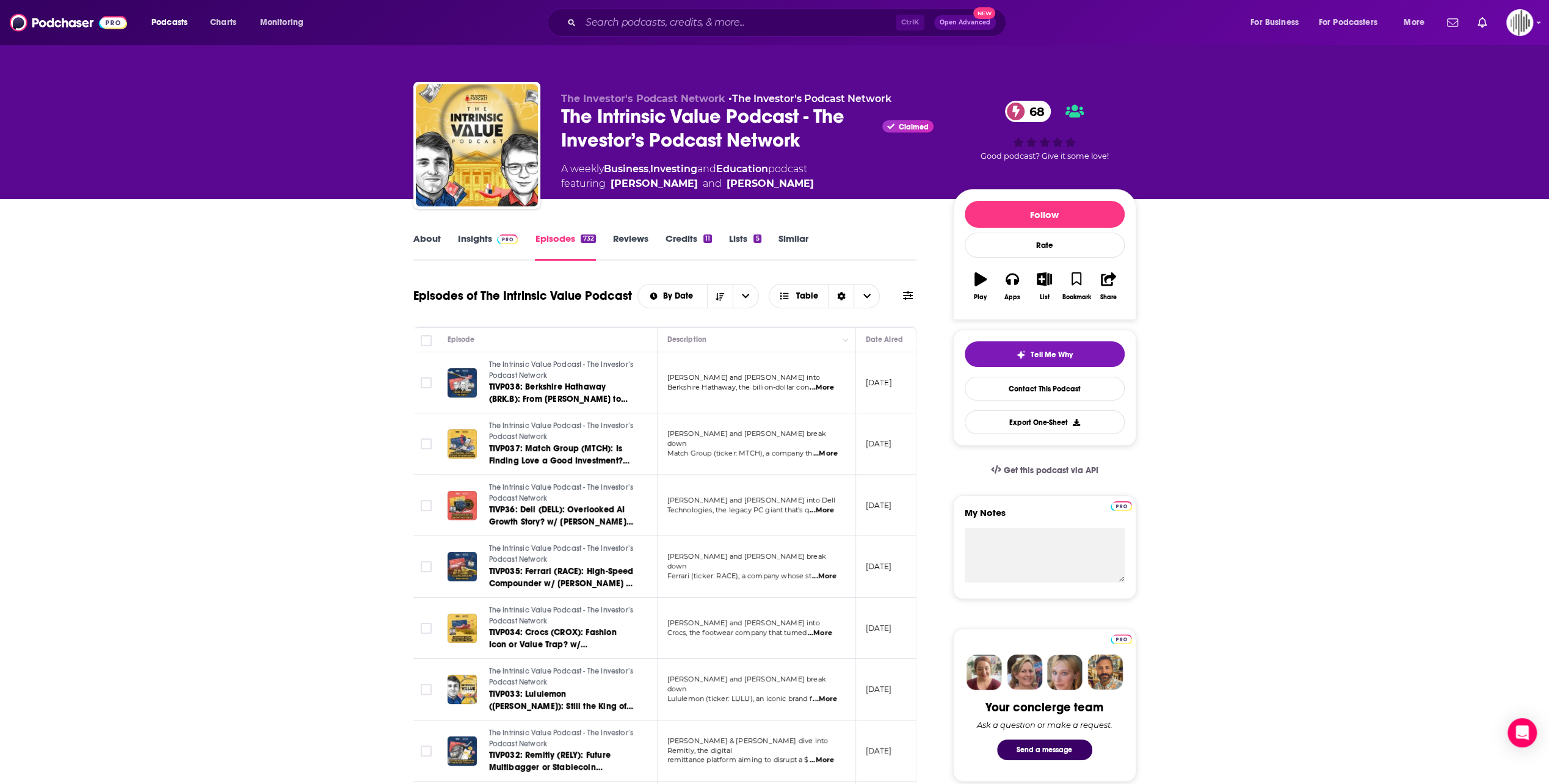
click at [829, 448] on span "...More" at bounding box center [826, 453] width 25 height 10
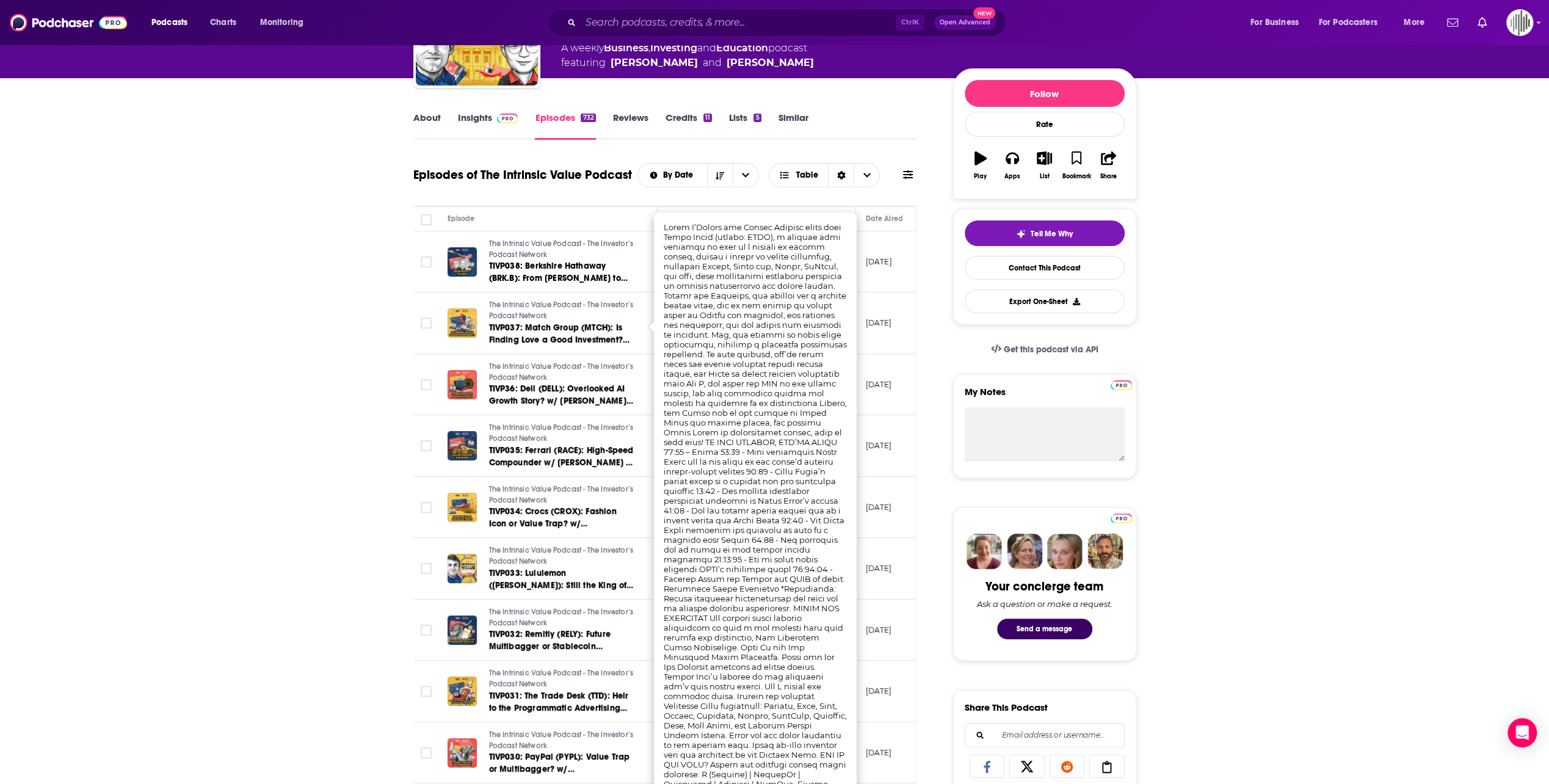
scroll to position [122, 0]
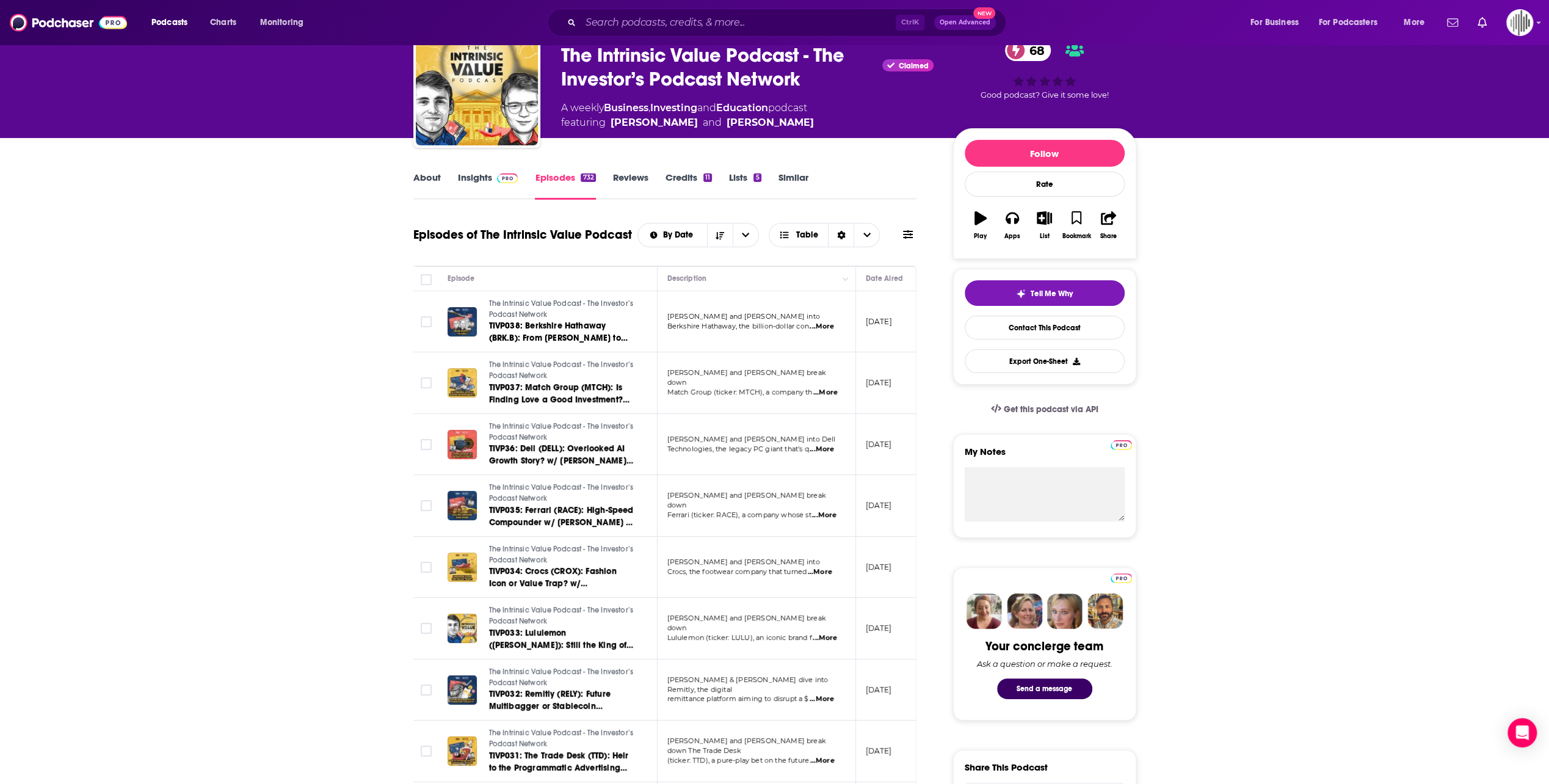
scroll to position [0, 0]
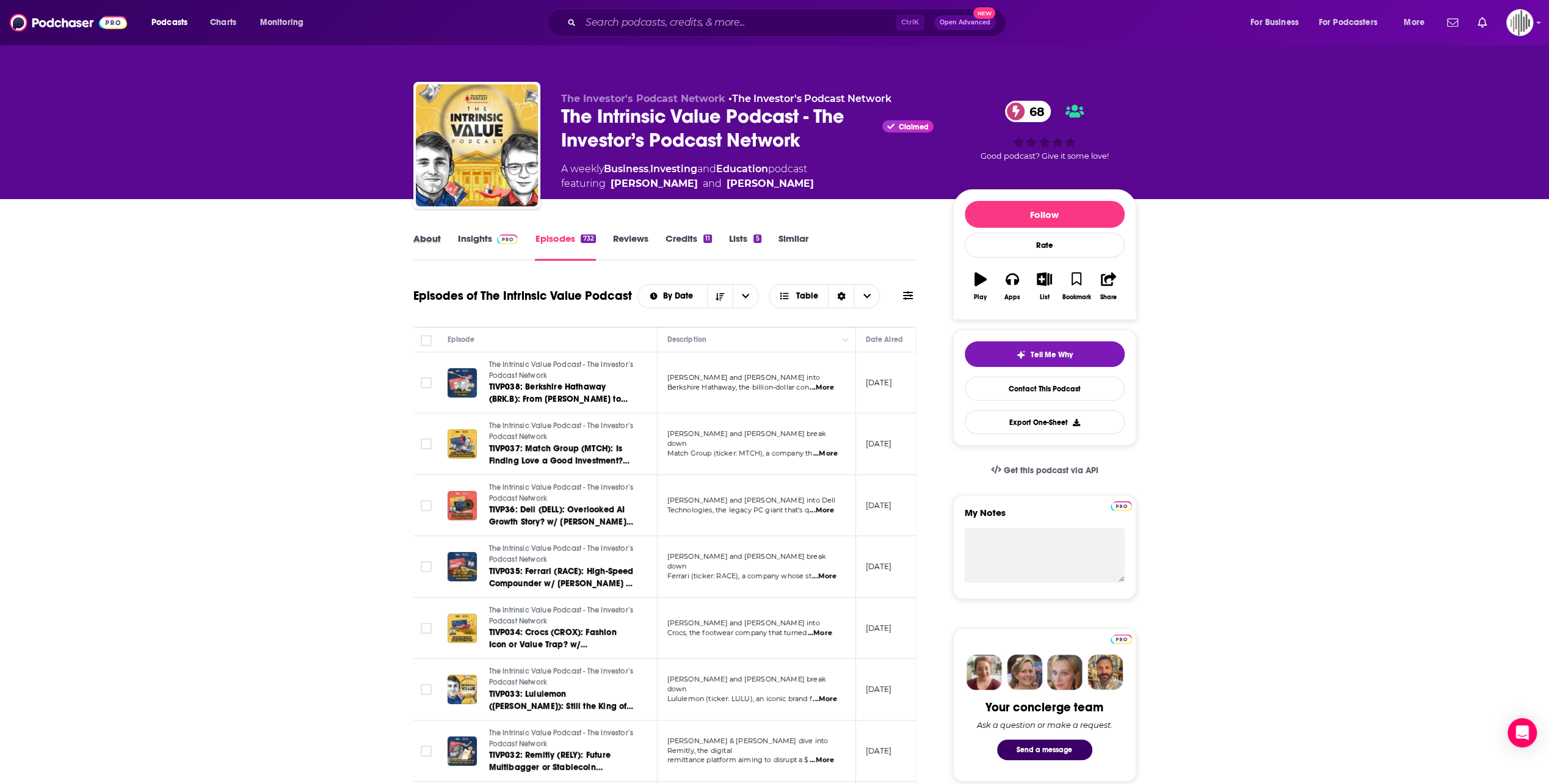
click at [453, 240] on div "About" at bounding box center [435, 246] width 44 height 28
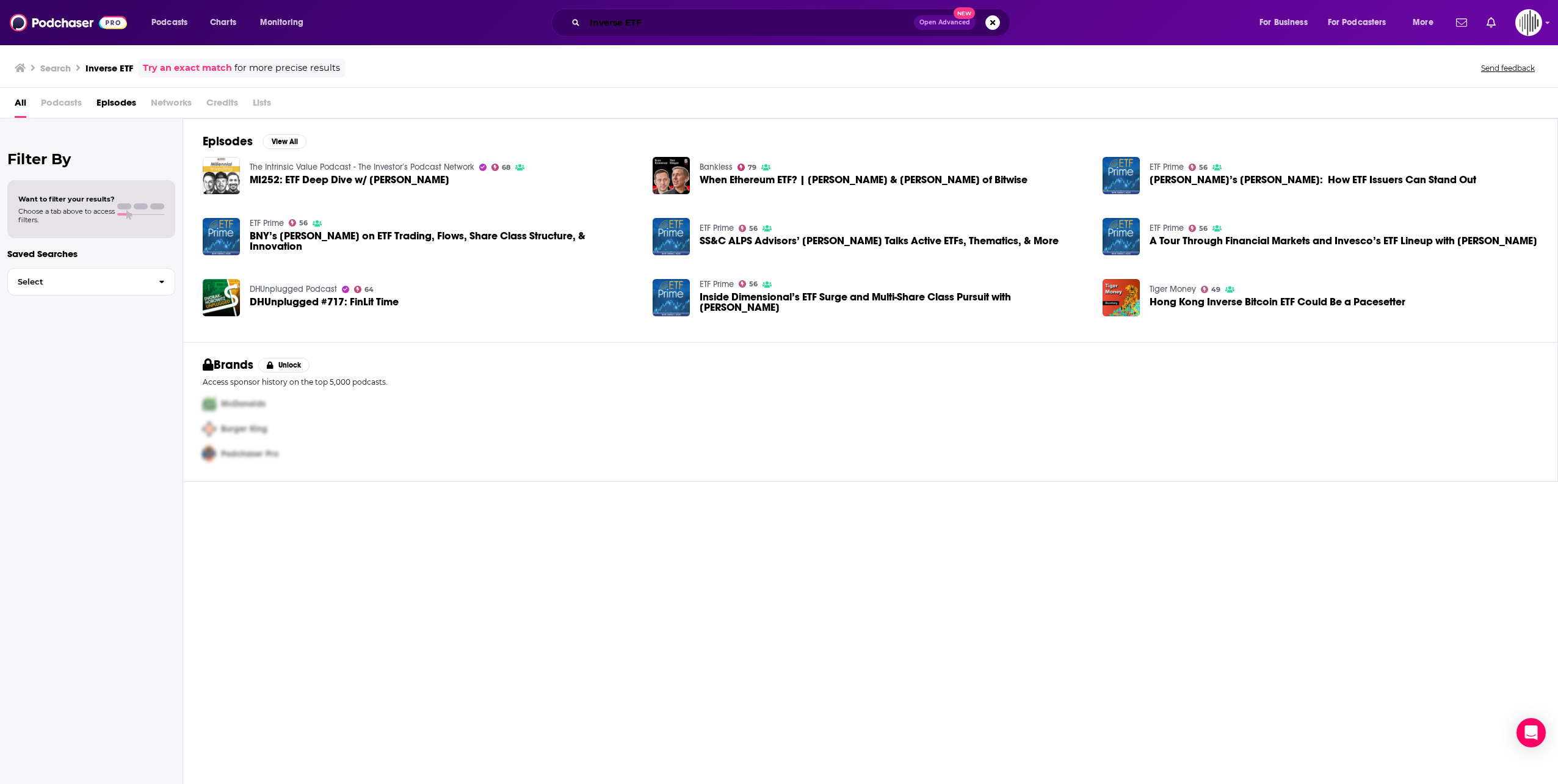
click at [620, 24] on input "Inverse ETF" at bounding box center [749, 22] width 329 height 20
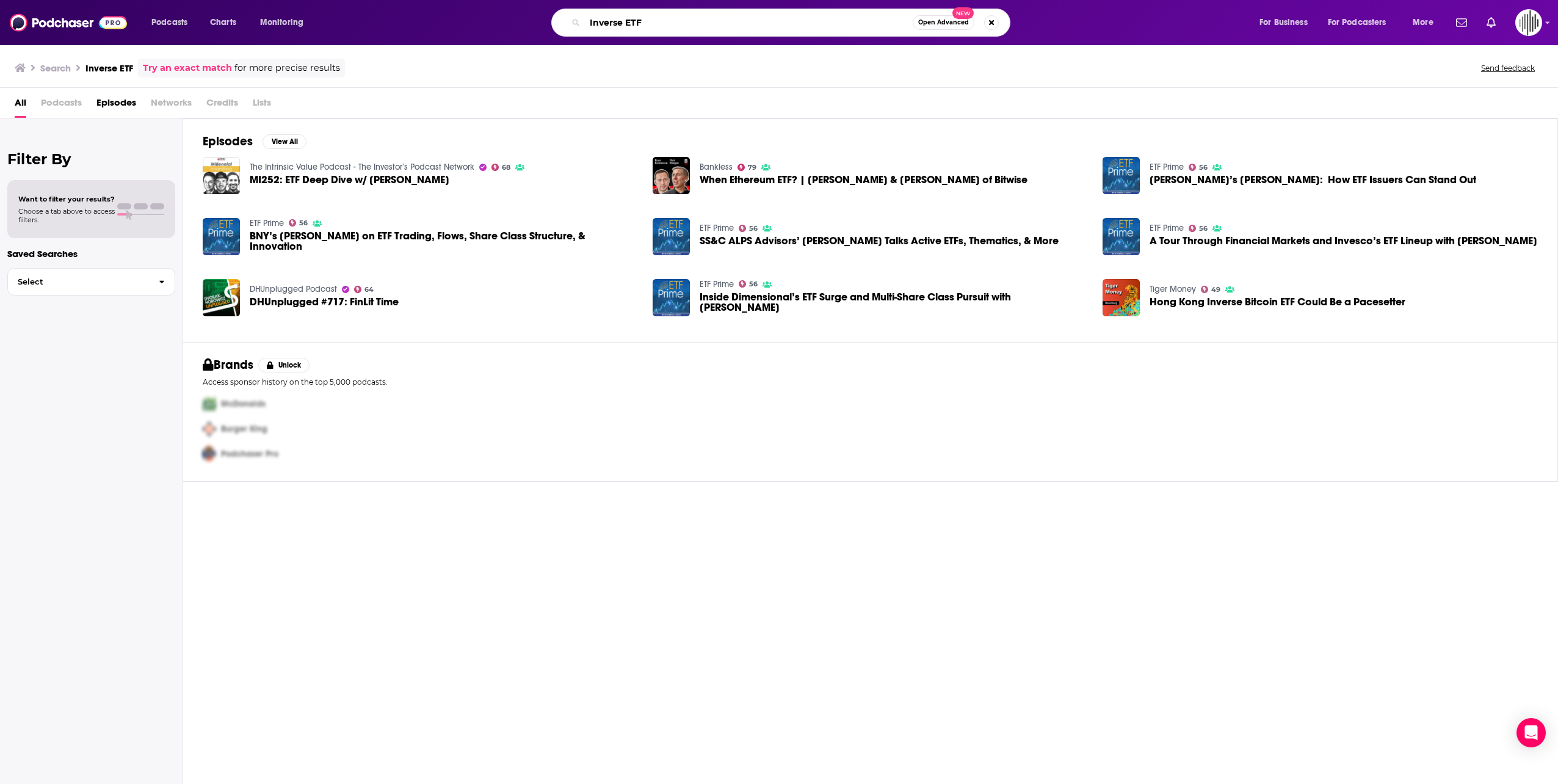
click at [621, 23] on input "Inverse ETF" at bounding box center [749, 22] width 328 height 20
type input "leveraged ETF"
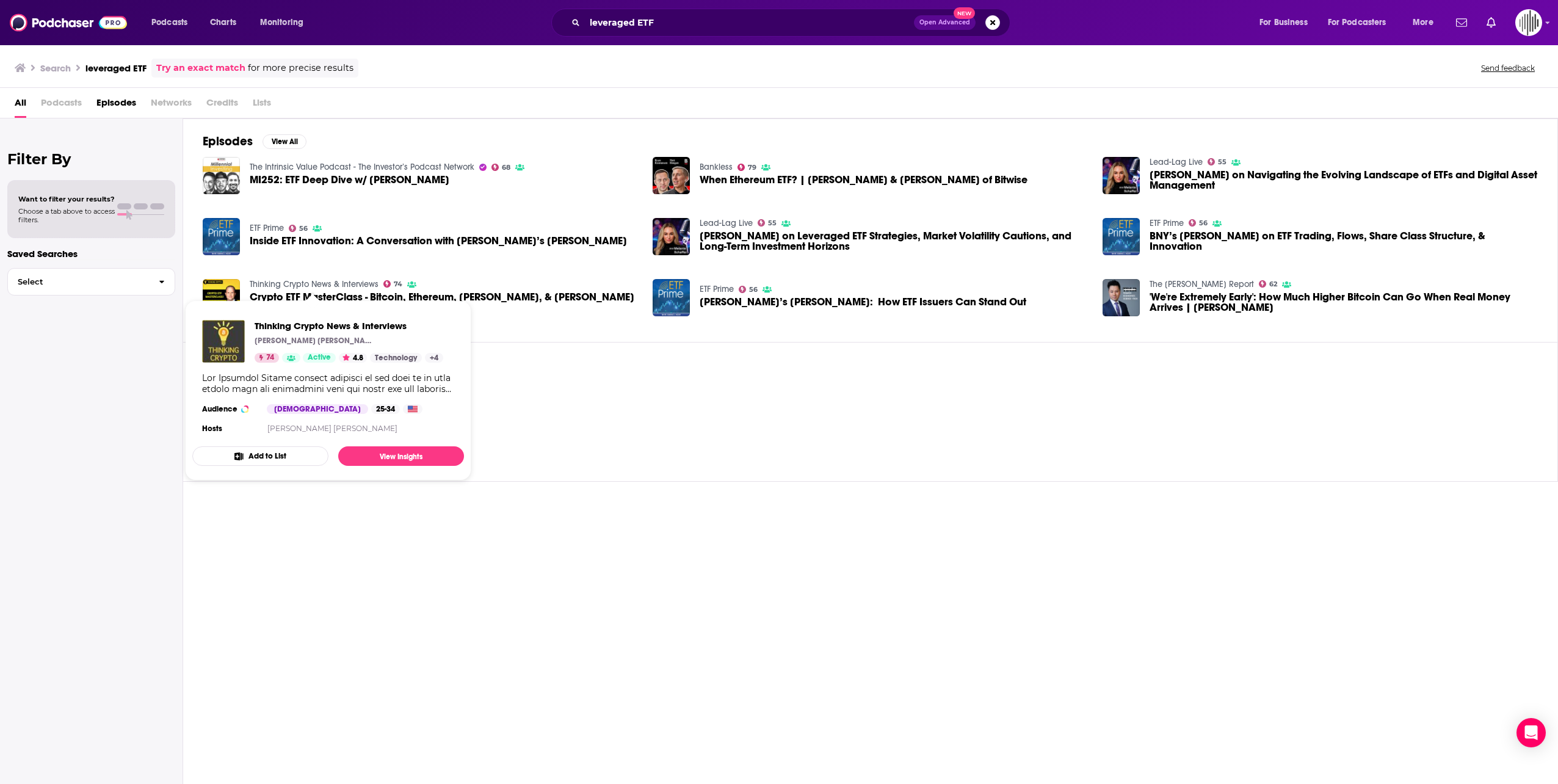
click at [319, 281] on link "Thinking Crypto News & Interviews" at bounding box center [314, 284] width 129 height 10
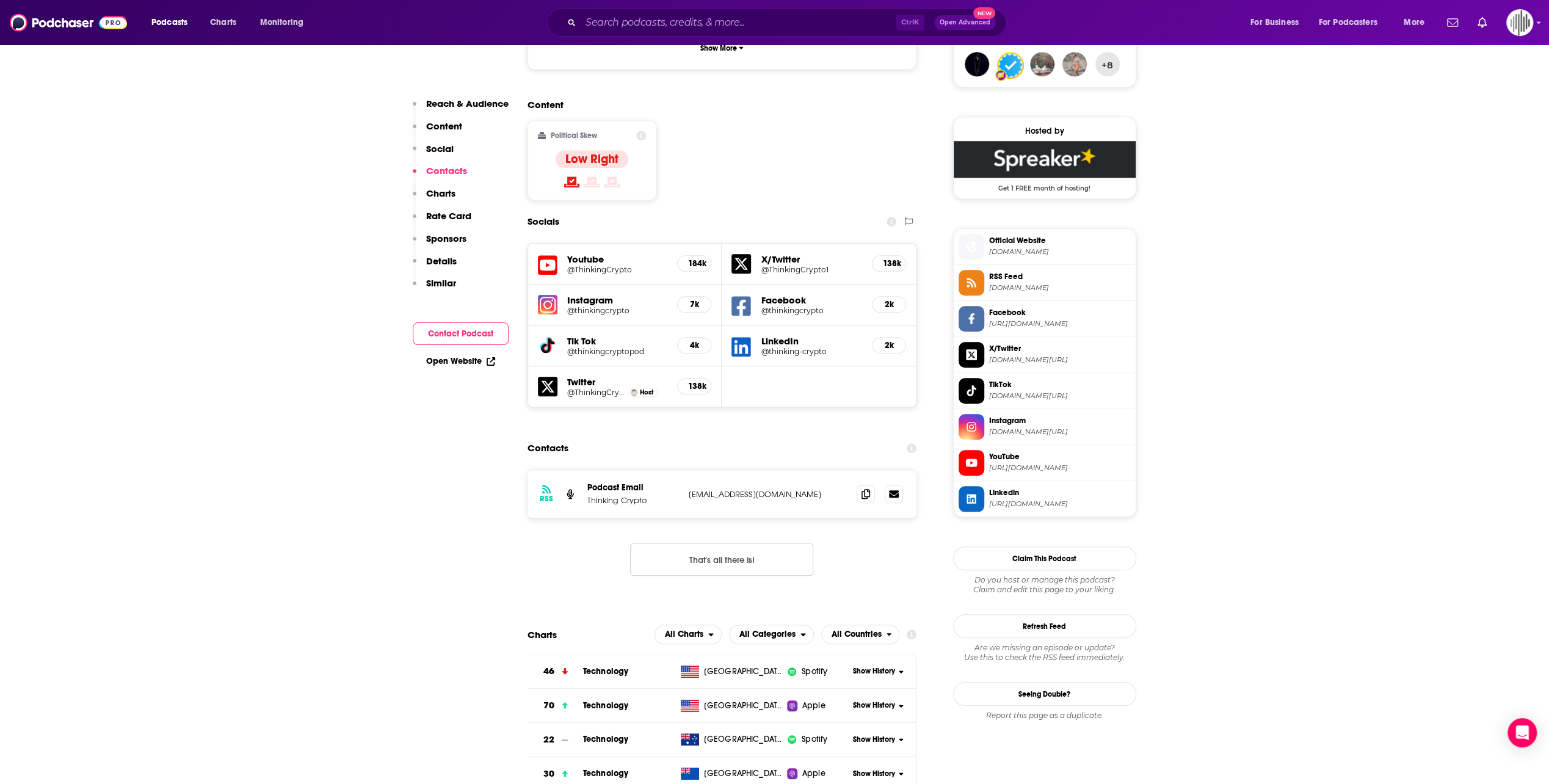
scroll to position [916, 0]
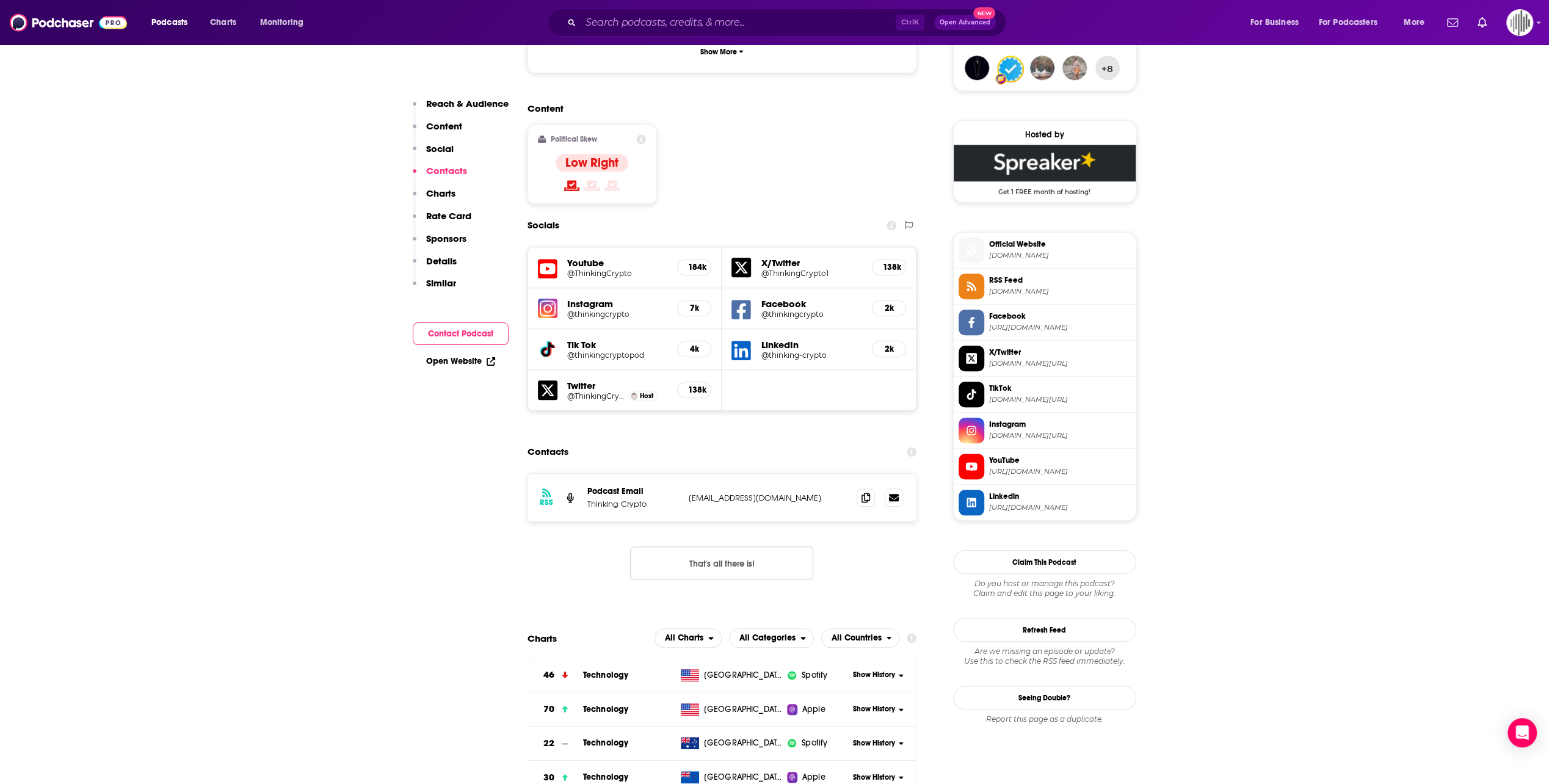
click at [437, 265] on p "Details" at bounding box center [441, 261] width 31 height 12
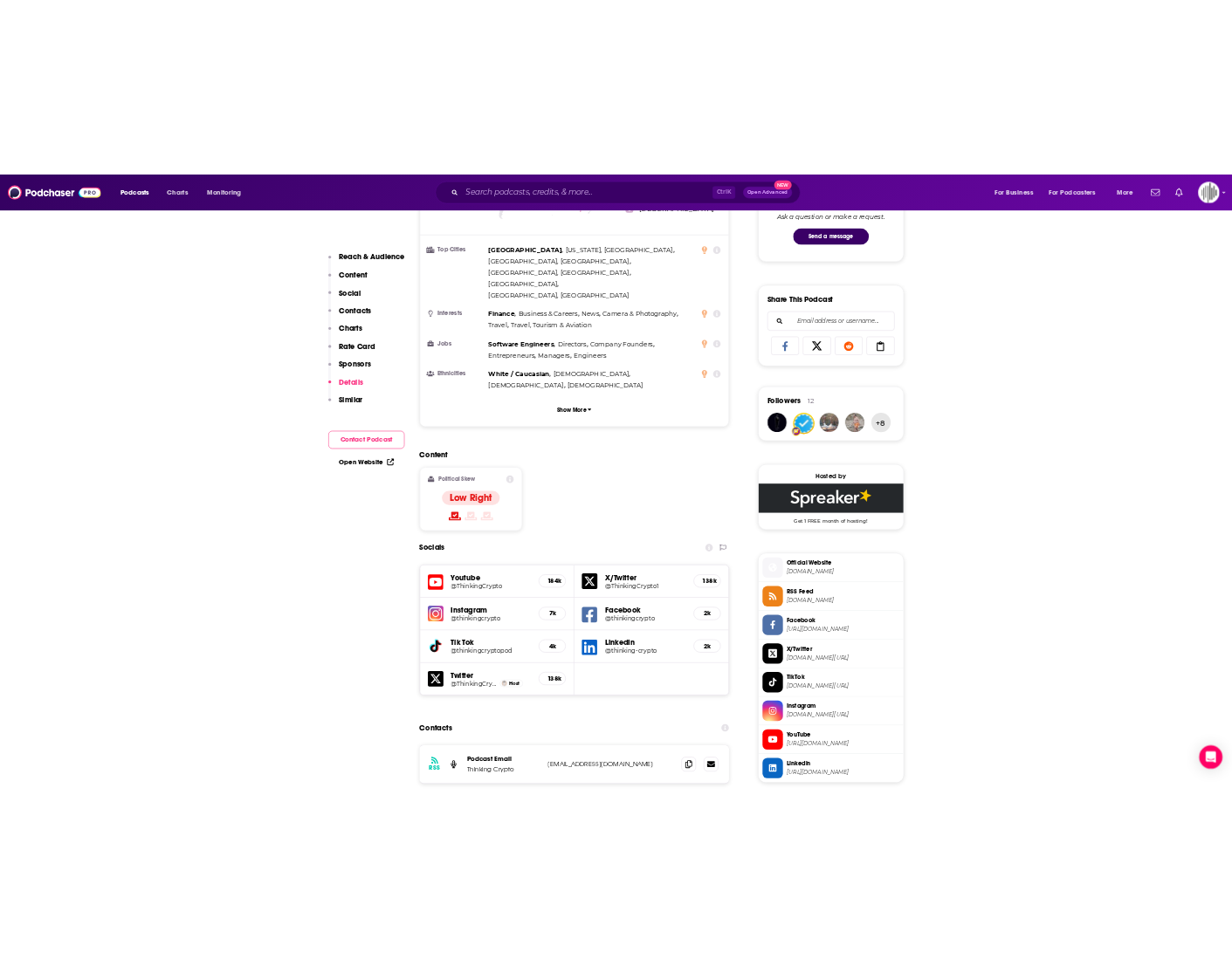
scroll to position [0, 0]
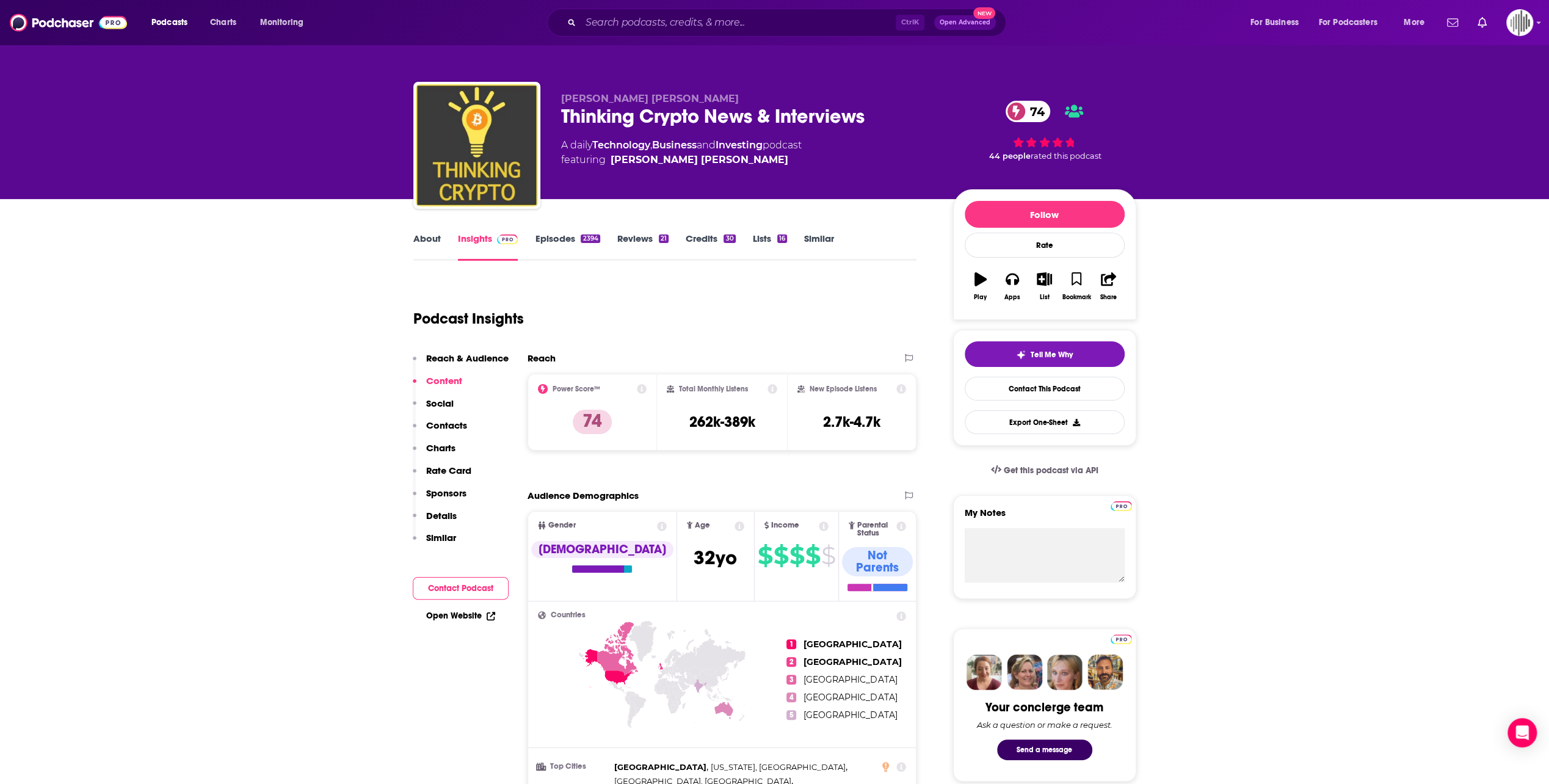
click at [549, 244] on link "Episodes 2394" at bounding box center [567, 246] width 65 height 28
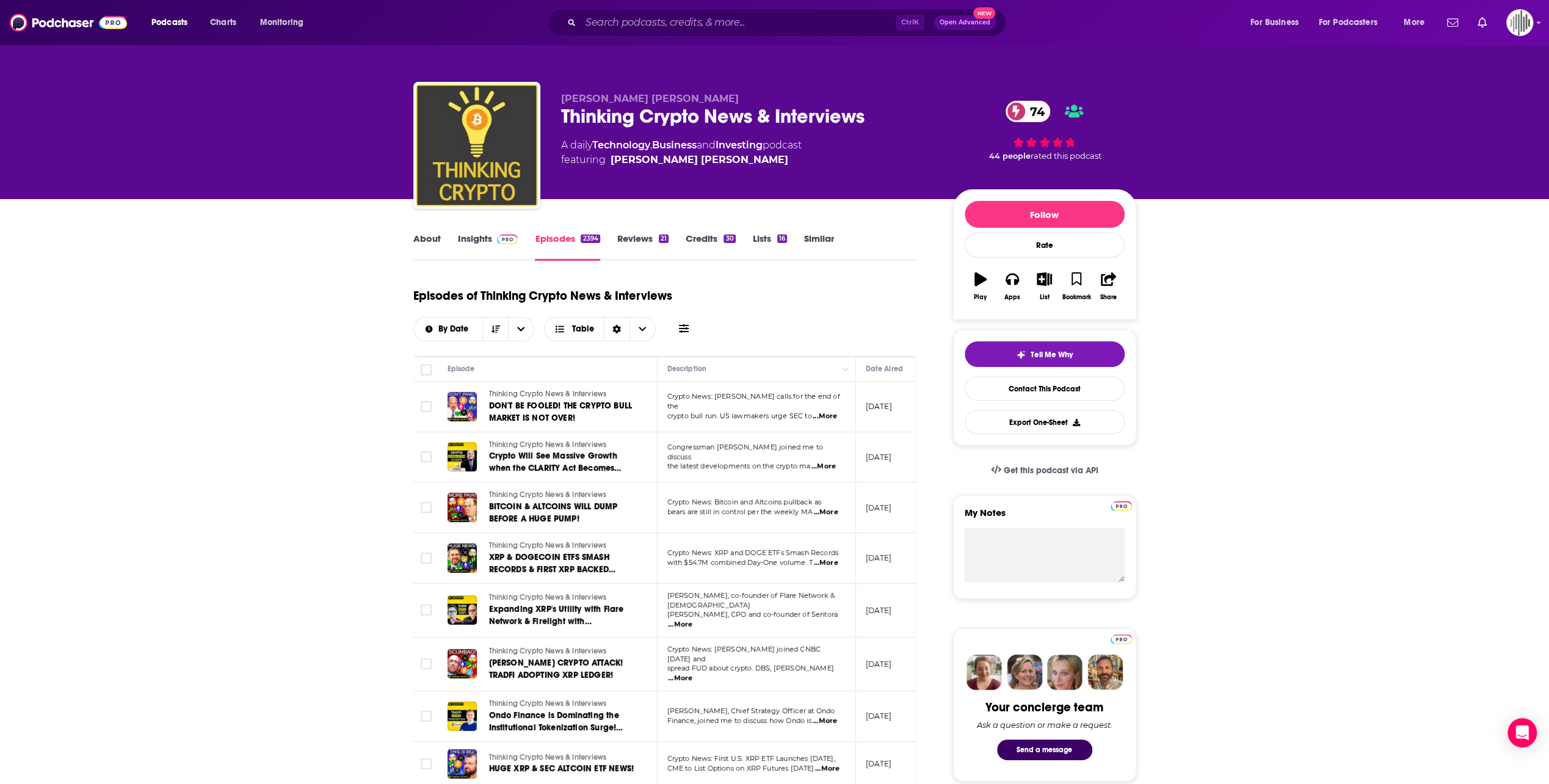
click at [426, 244] on link "About" at bounding box center [427, 246] width 27 height 28
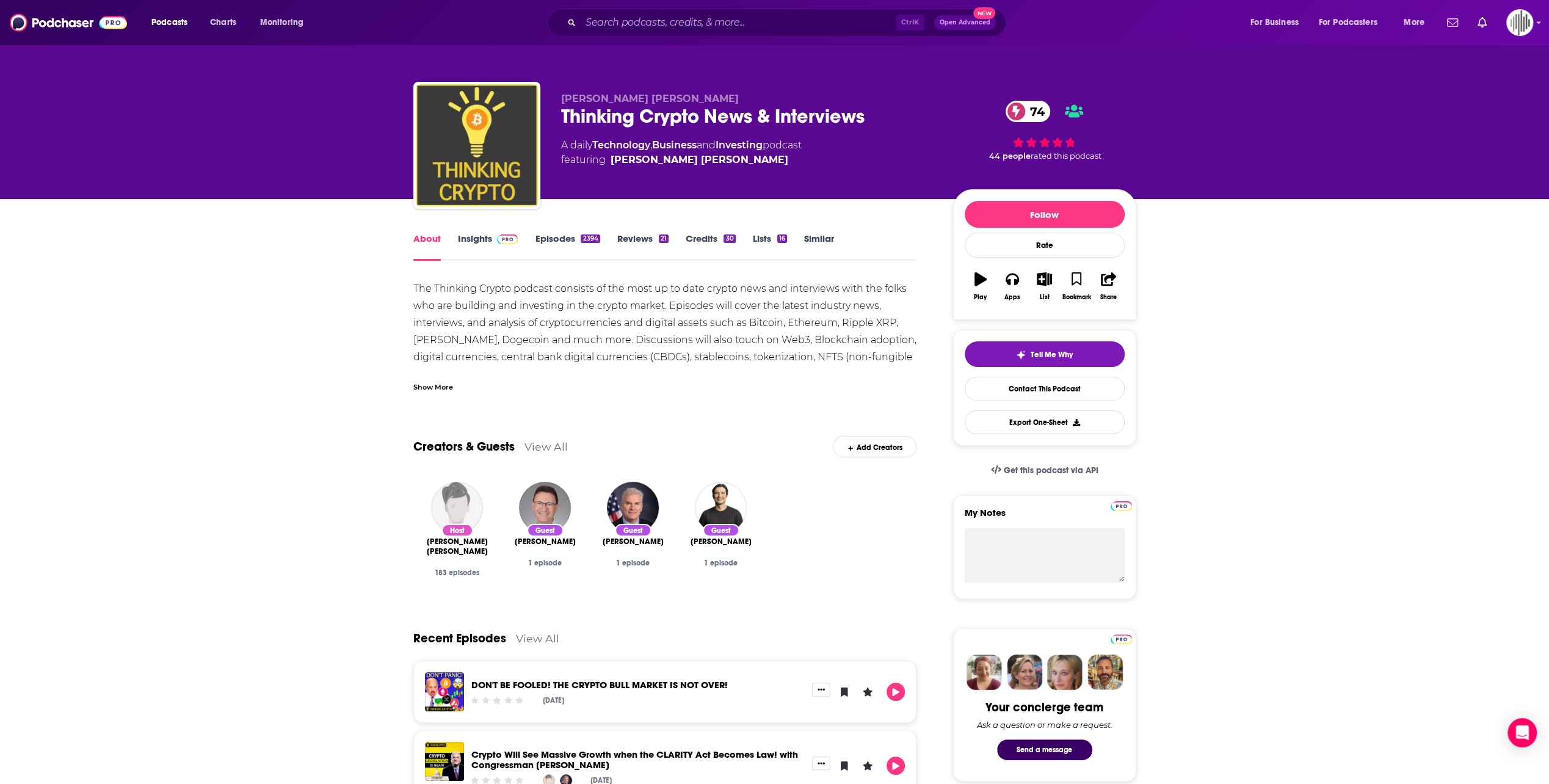
drag, startPoint x: 324, startPoint y: 103, endPoint x: 322, endPoint y: 110, distance: 7.3
click at [324, 103] on div "[PERSON_NAME] [PERSON_NAME] Thinking Crypto News & Interviews 74 A daily Techno…" at bounding box center [774, 99] width 1549 height 199
drag, startPoint x: 421, startPoint y: 386, endPoint x: 457, endPoint y: 397, distance: 37.6
click at [421, 386] on div "Show More" at bounding box center [433, 386] width 39 height 12
